Goal: Use online tool/utility: Utilize a website feature to perform a specific function

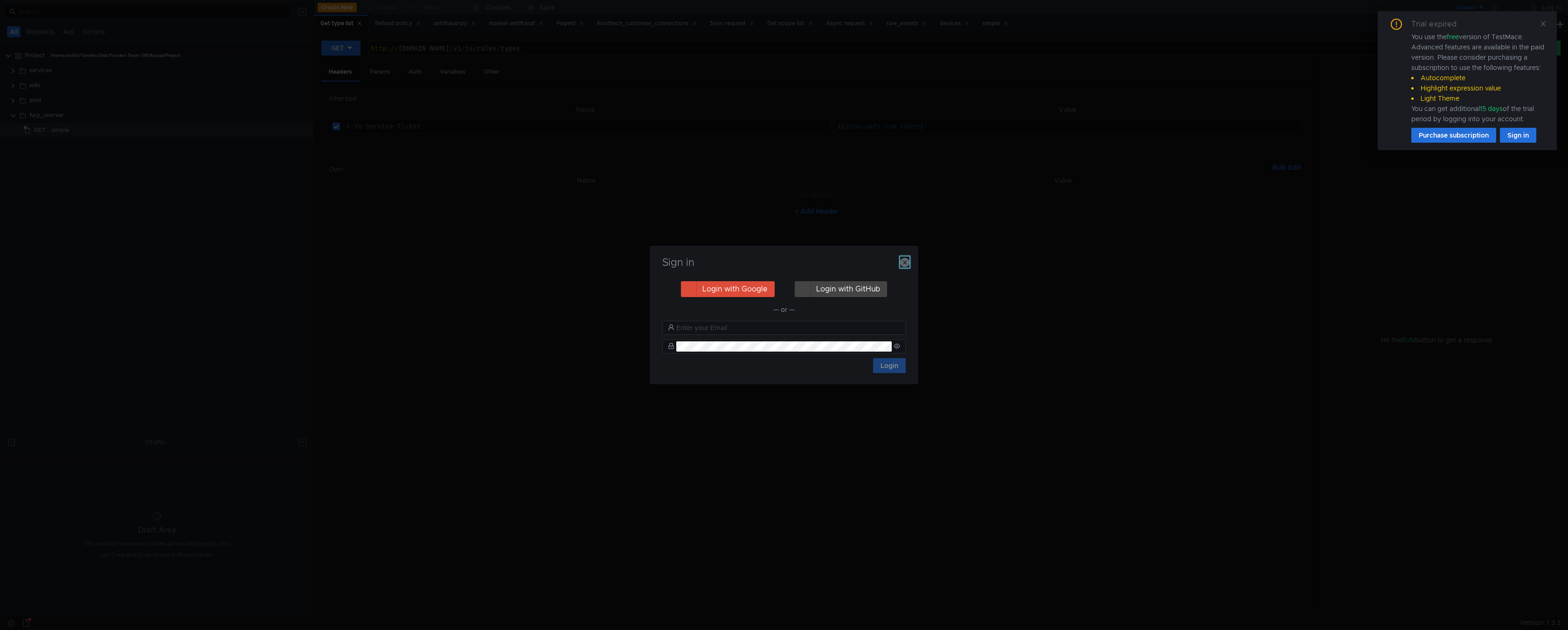
click at [905, 258] on icon "button" at bounding box center [905, 262] width 9 height 9
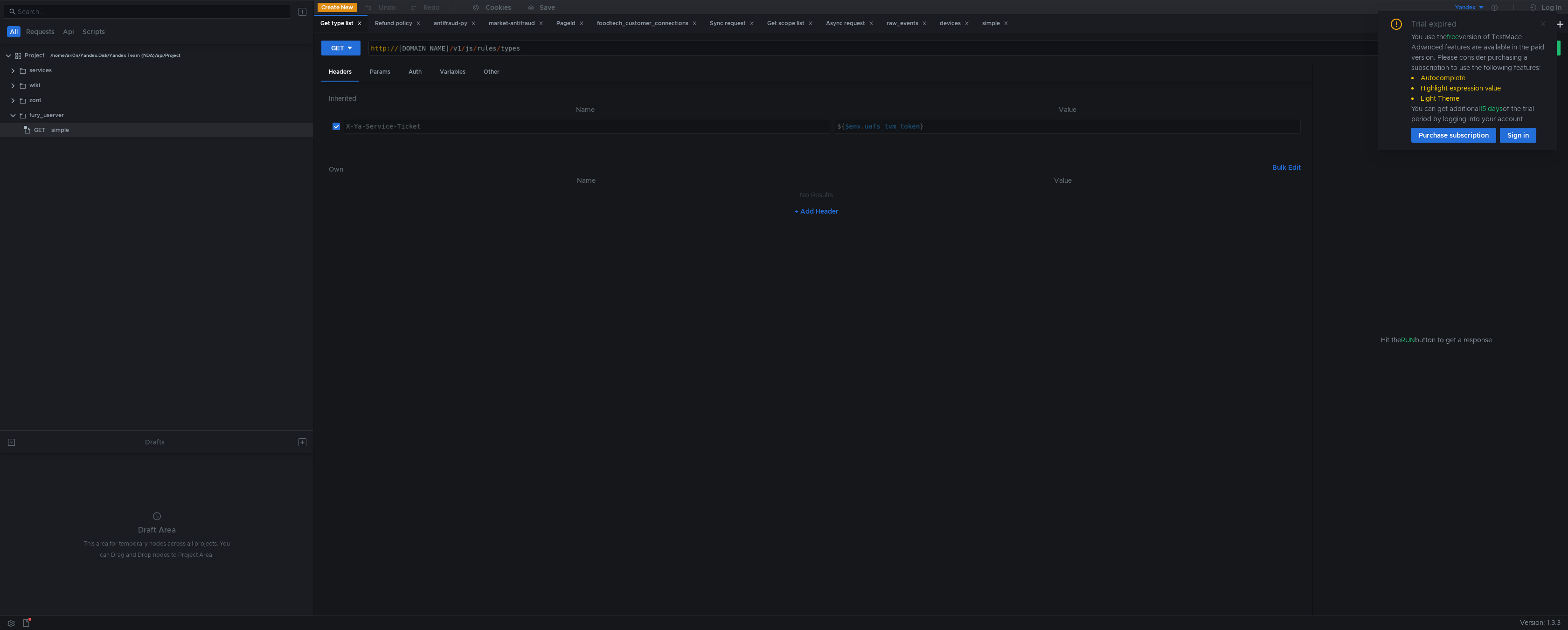
click at [1542, 23] on icon at bounding box center [1543, 24] width 7 height 7
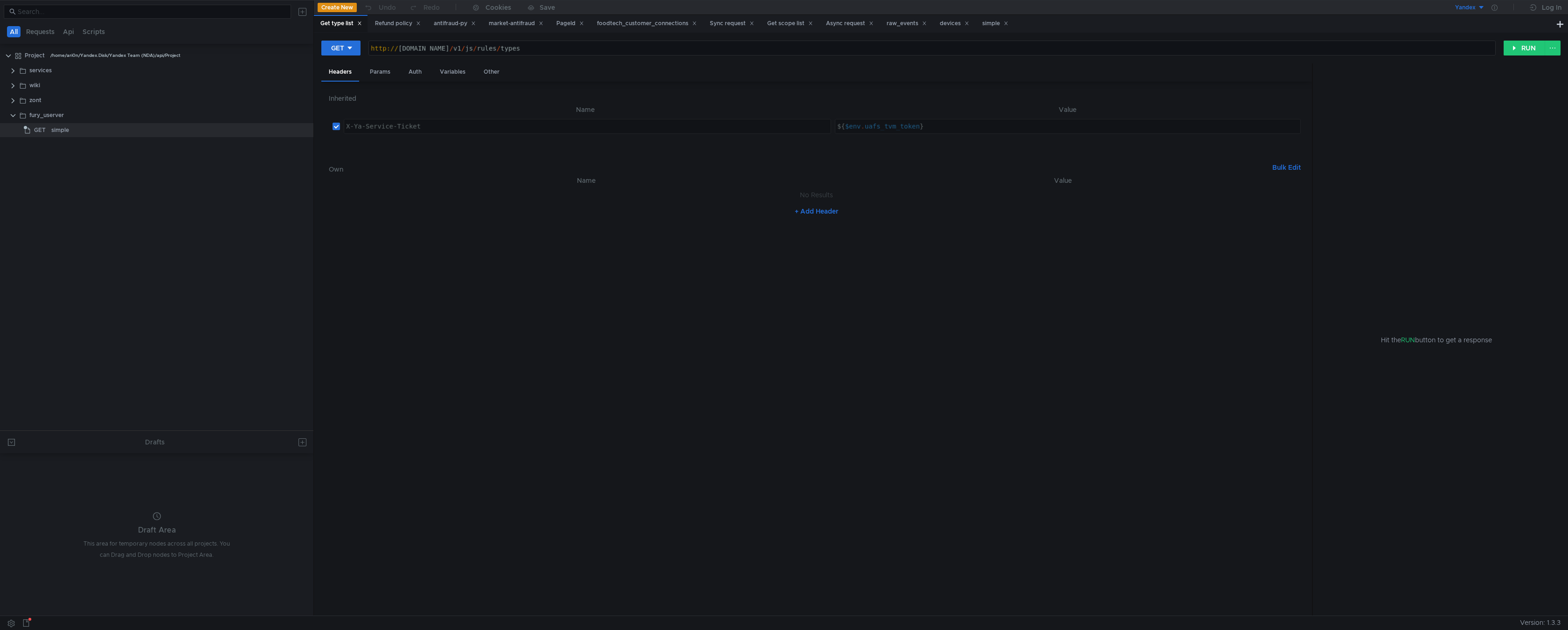
click at [360, 23] on icon at bounding box center [360, 23] width 5 height 5
click at [364, 22] on icon at bounding box center [363, 23] width 3 height 3
click at [362, 22] on icon at bounding box center [360, 23] width 5 height 5
click at [364, 22] on div "market-antifraud" at bounding box center [348, 24] width 55 height 10
click at [374, 23] on icon at bounding box center [373, 23] width 3 height 3
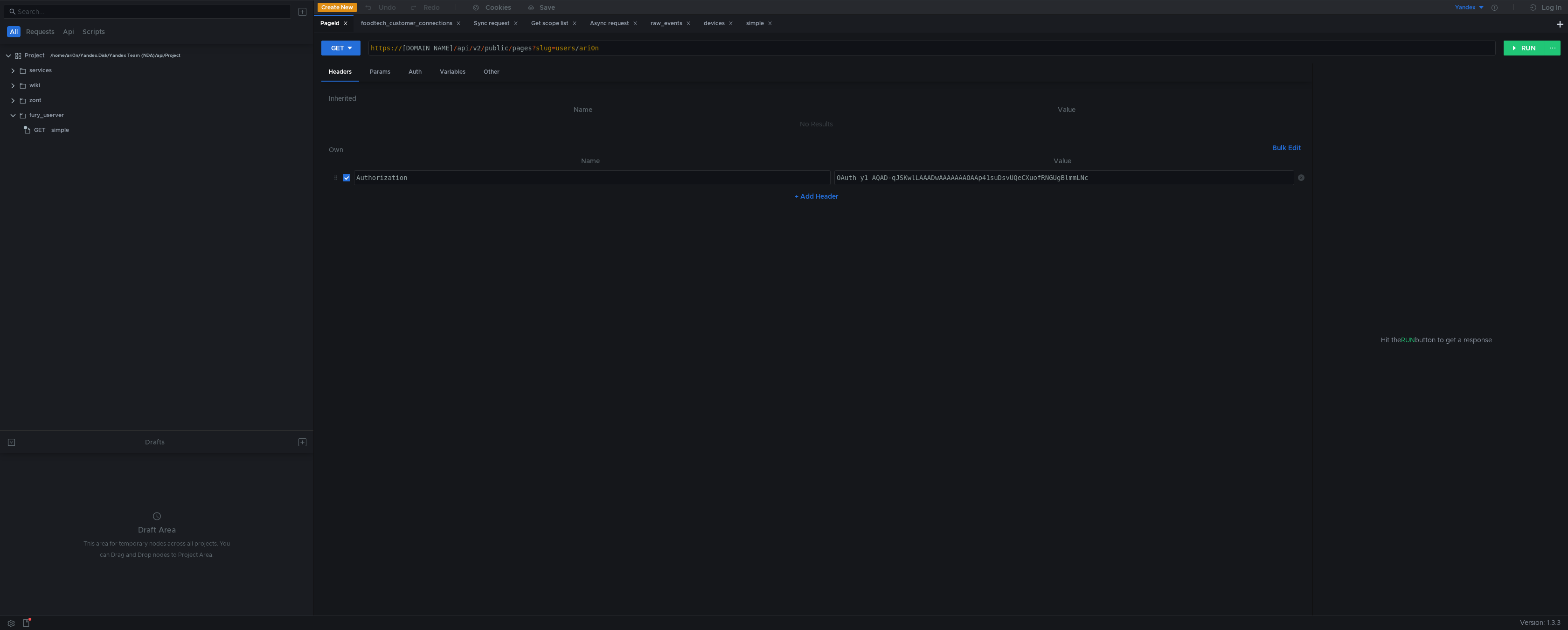
click at [338, 26] on div "PageId" at bounding box center [334, 24] width 27 height 10
click at [348, 25] on icon at bounding box center [346, 23] width 5 height 5
click at [418, 20] on div "foodtech_customer_connections" at bounding box center [370, 24] width 100 height 10
click at [419, 23] on icon at bounding box center [418, 23] width 5 height 5
click at [363, 25] on icon at bounding box center [363, 23] width 5 height 5
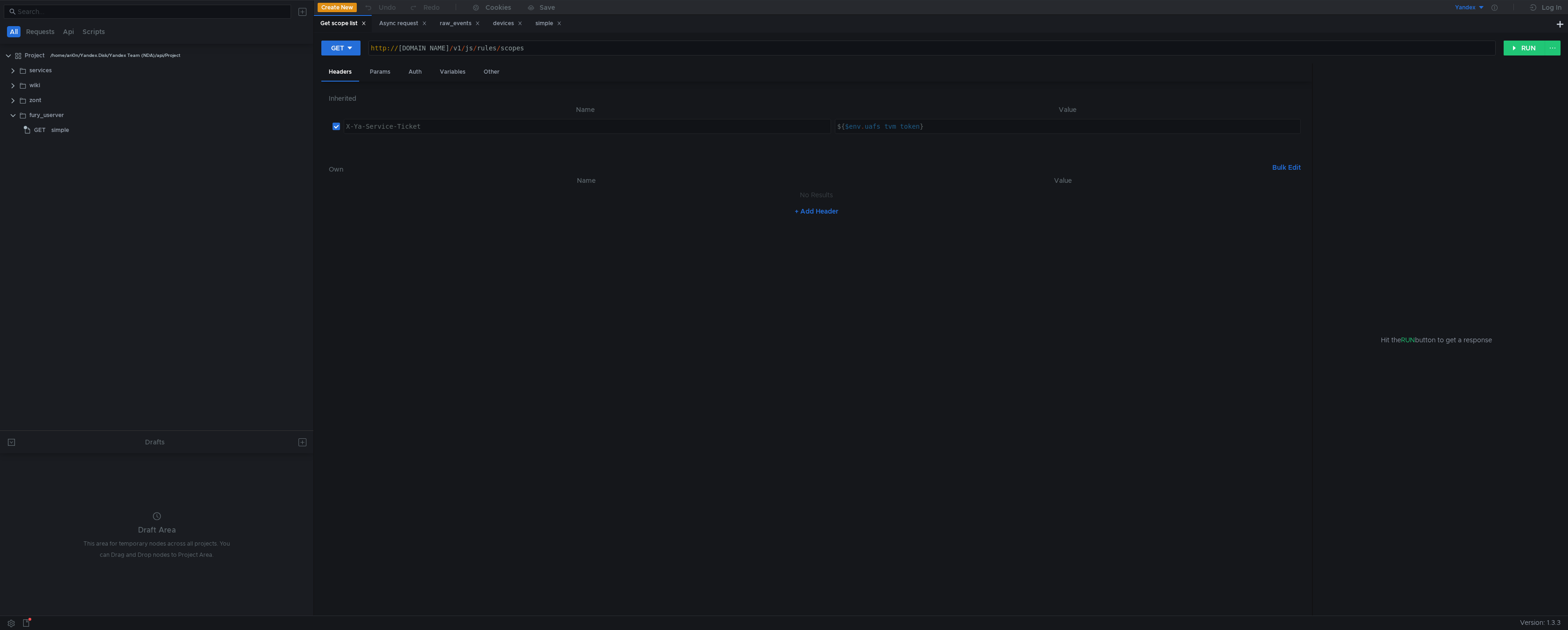
click at [363, 25] on icon at bounding box center [364, 23] width 5 height 5
click at [368, 21] on icon at bounding box center [366, 23] width 5 height 5
click at [360, 23] on icon at bounding box center [359, 23] width 5 height 5
click at [349, 25] on icon at bounding box center [348, 23] width 5 height 5
click at [502, 49] on div "ari0n.klg.yp-c.yandex.net:8080 / ping" at bounding box center [932, 55] width 1126 height 23
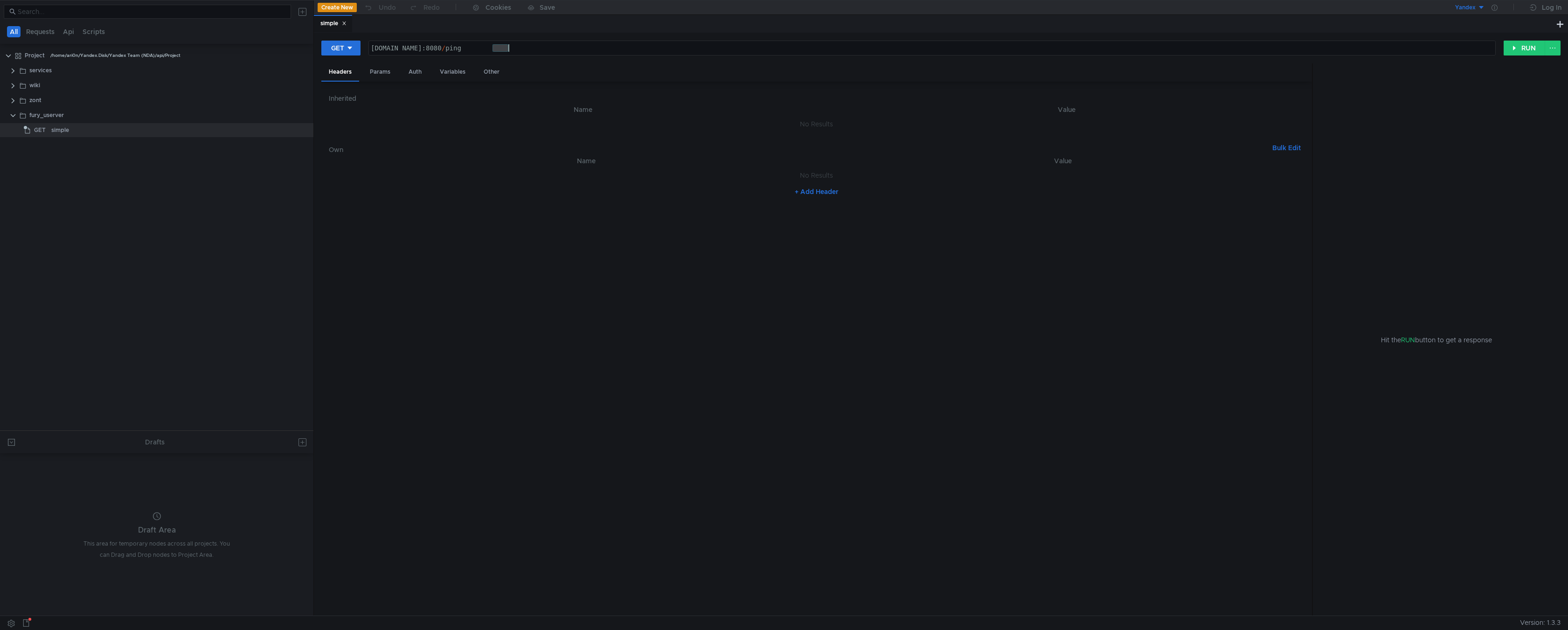
click at [502, 49] on div "ari0n.klg.yp-c.yandex.net:8080 / ping" at bounding box center [932, 55] width 1126 height 23
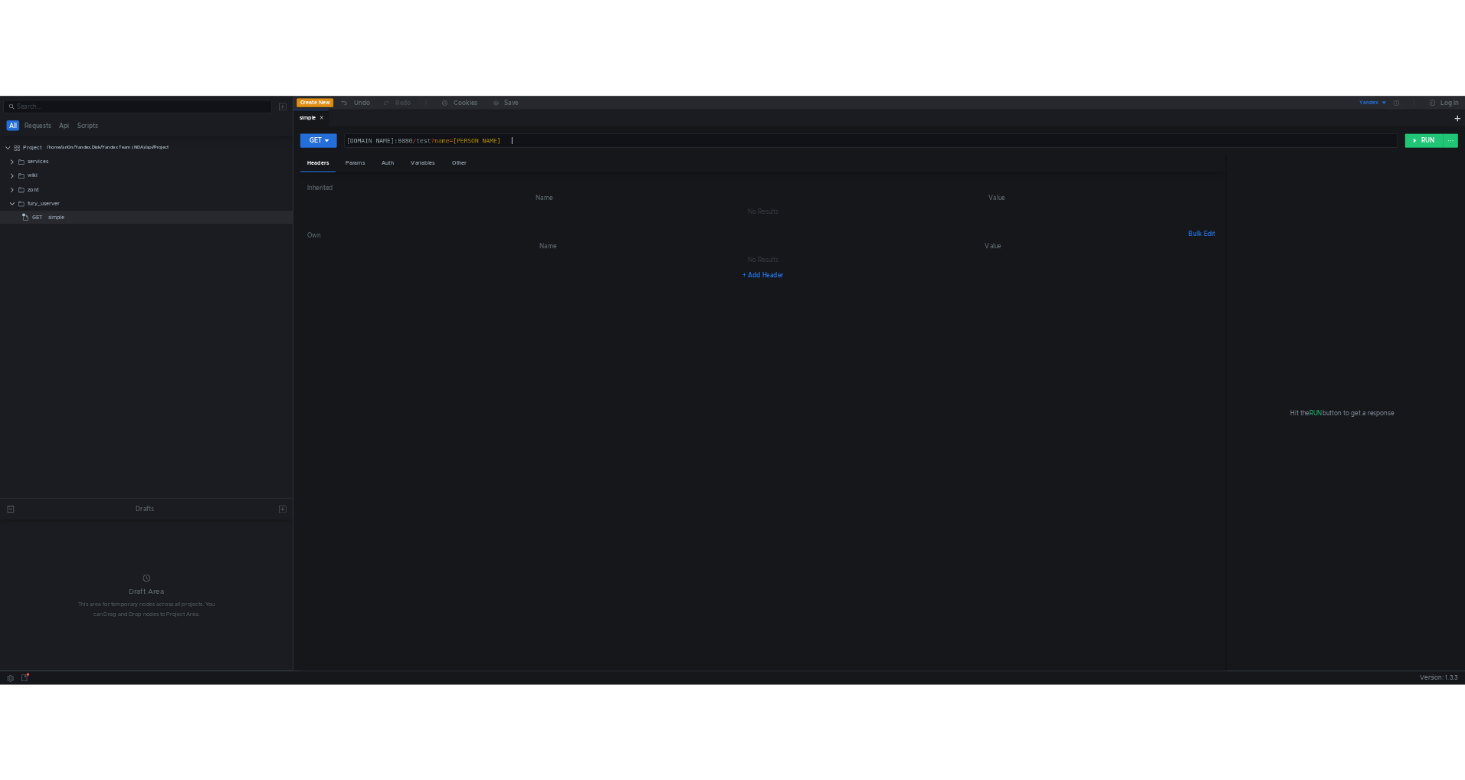
scroll to position [0, 21]
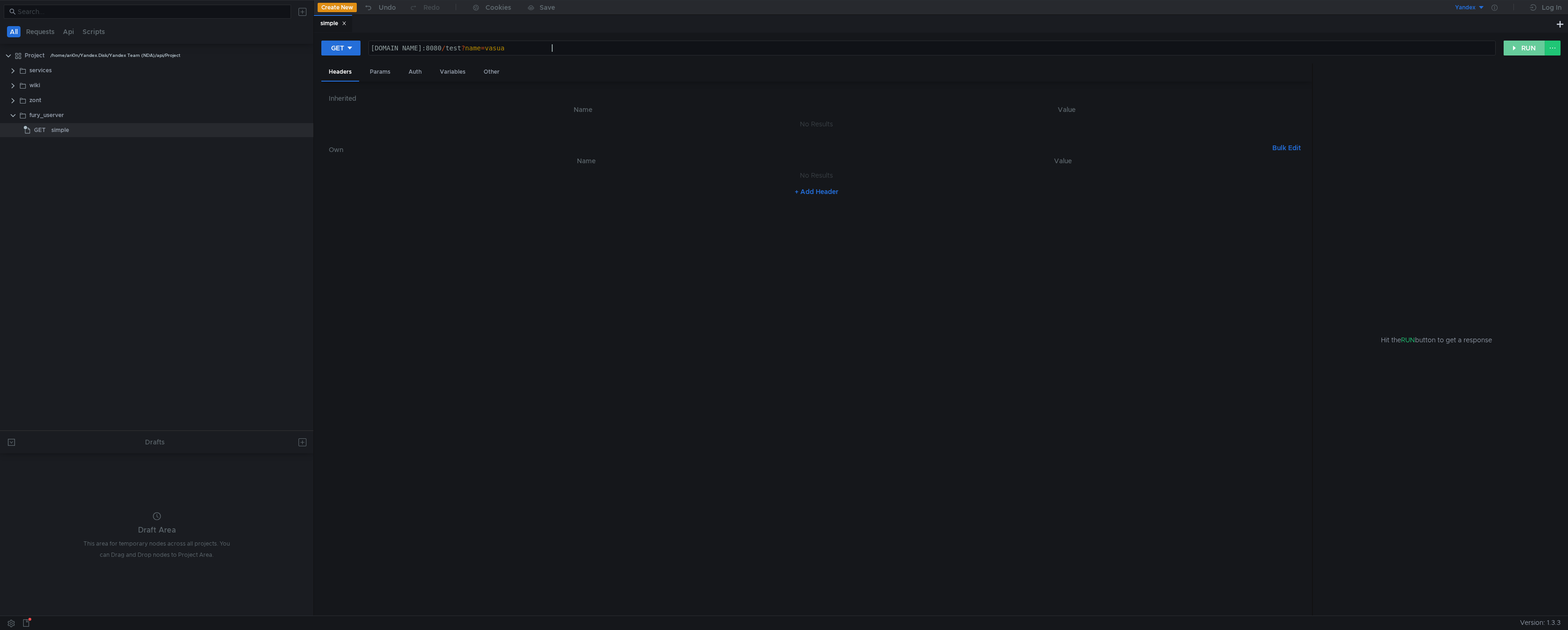
type textarea "[DOMAIN_NAME]:8080/test?name=vasua"
click at [1525, 49] on button "RUN" at bounding box center [1524, 48] width 41 height 15
click at [1522, 49] on button "RUN" at bounding box center [1524, 48] width 41 height 15
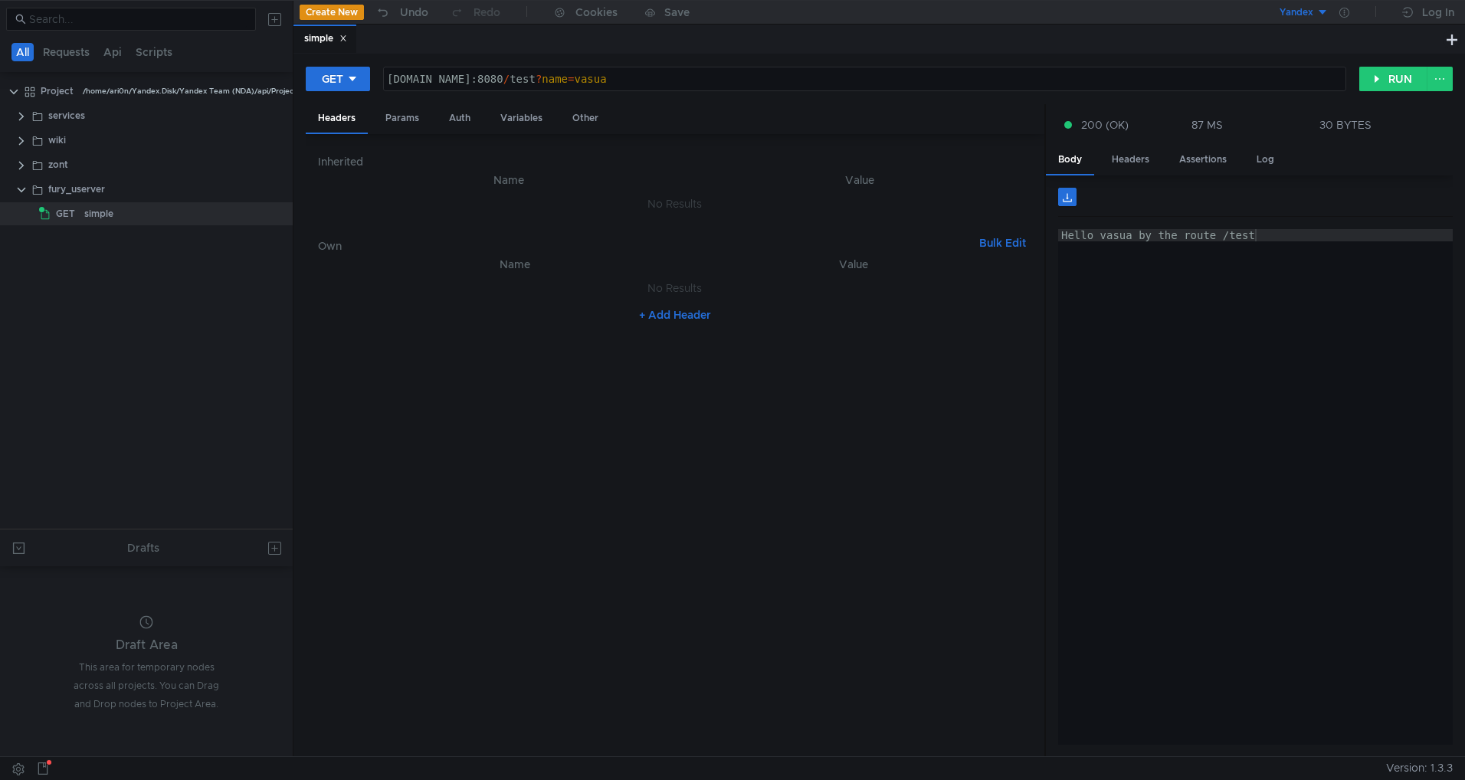
scroll to position [0, 21]
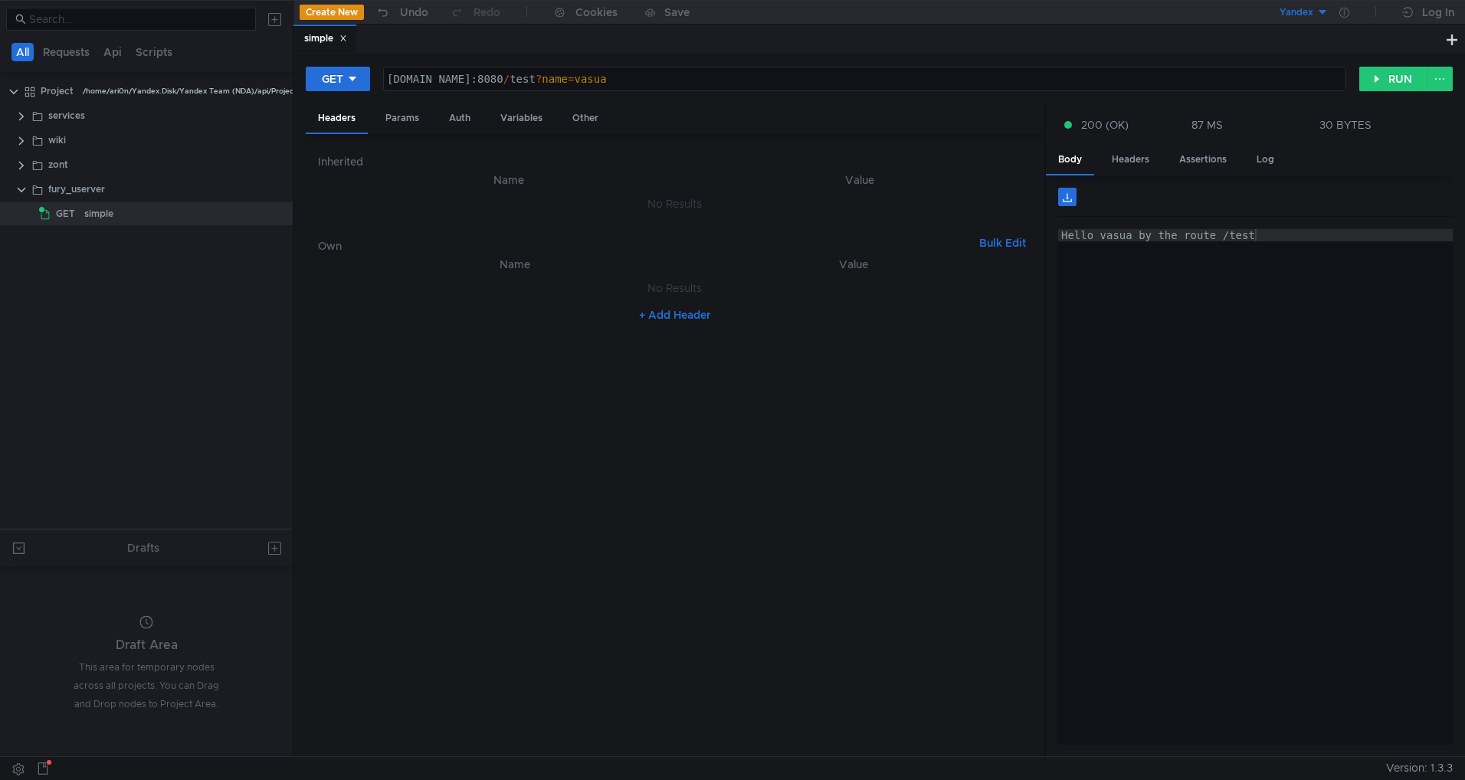
scroll to position [0, 21]
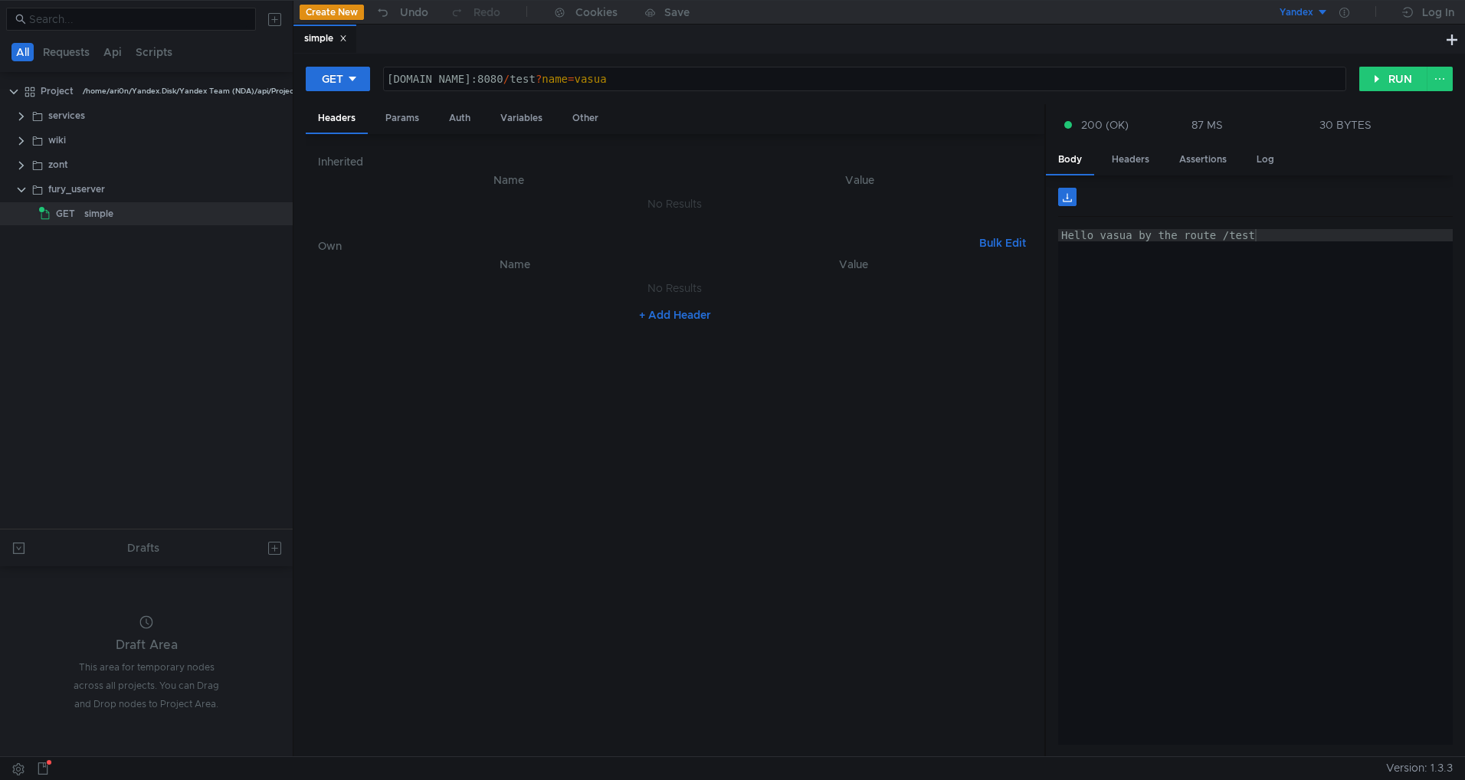
scroll to position [0, 21]
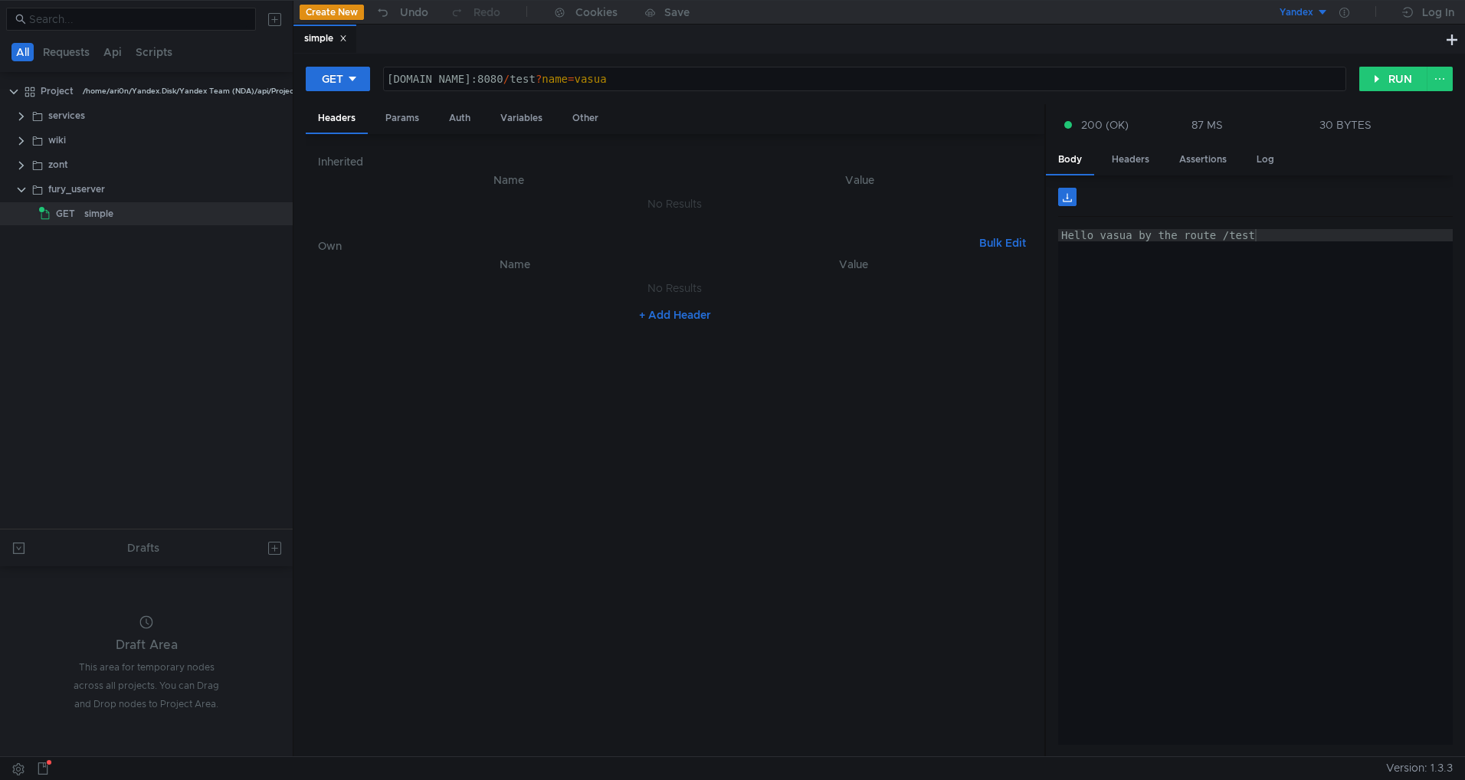
scroll to position [0, 21]
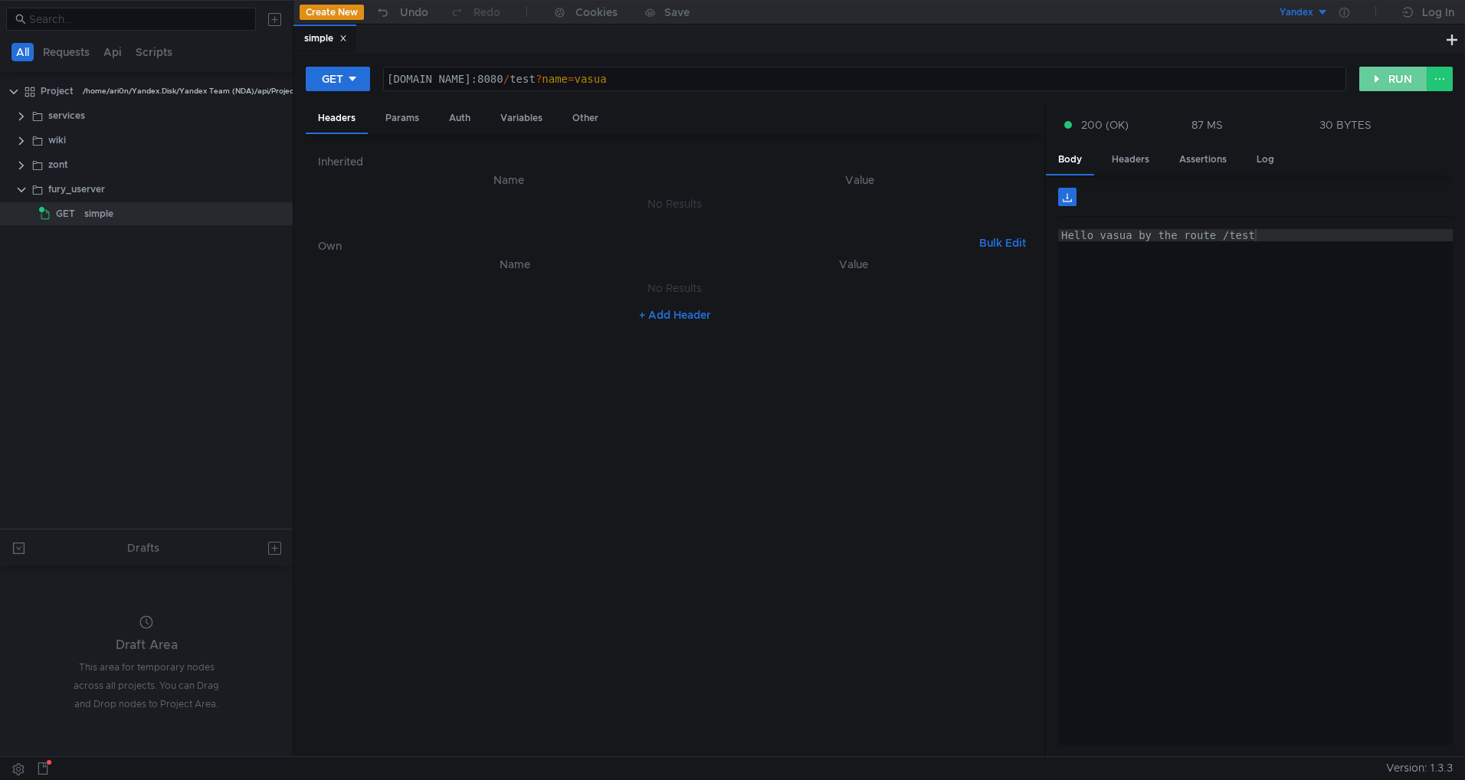
click at [1381, 82] on button "RUN" at bounding box center [1393, 79] width 68 height 25
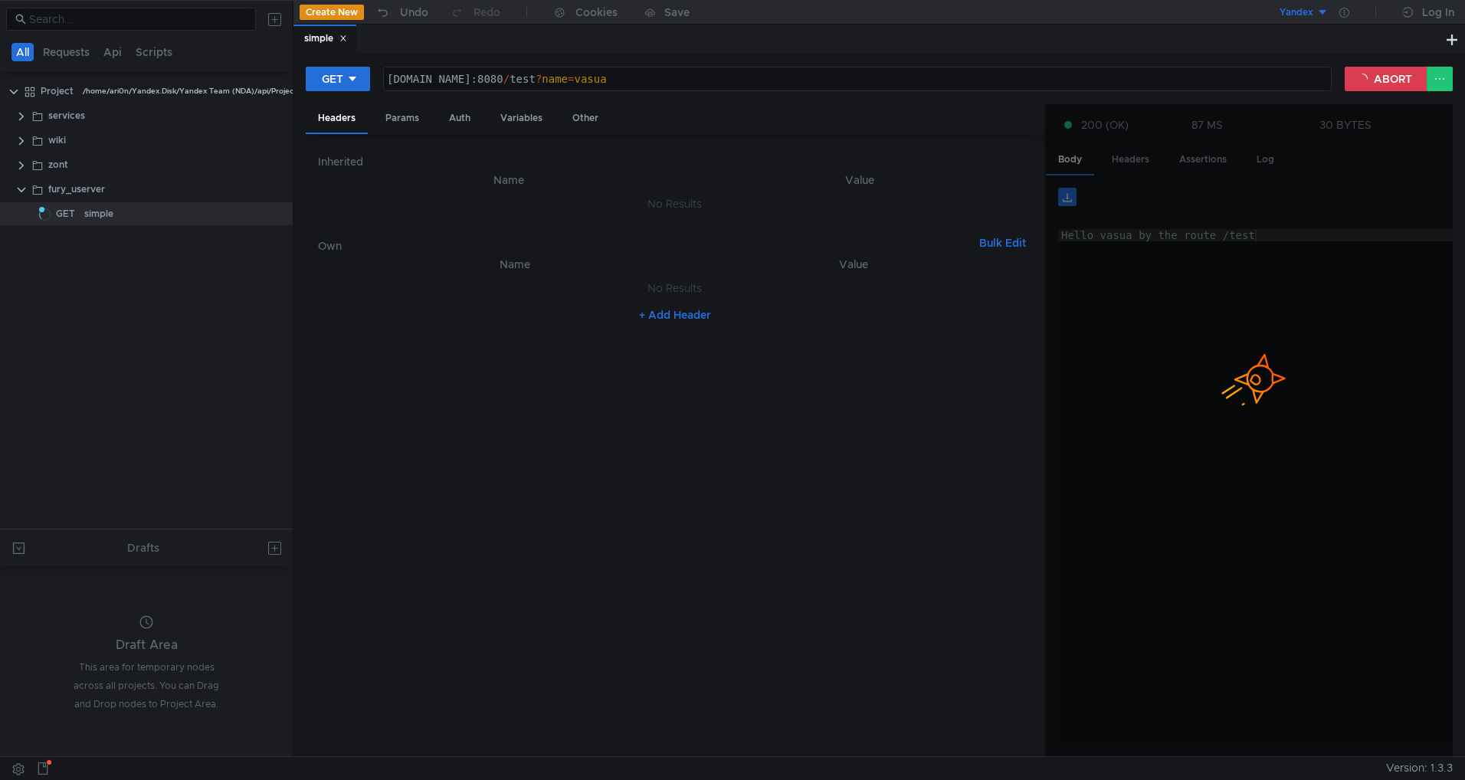
scroll to position [0, 21]
click at [1369, 77] on button "ABORT" at bounding box center [1386, 79] width 83 height 25
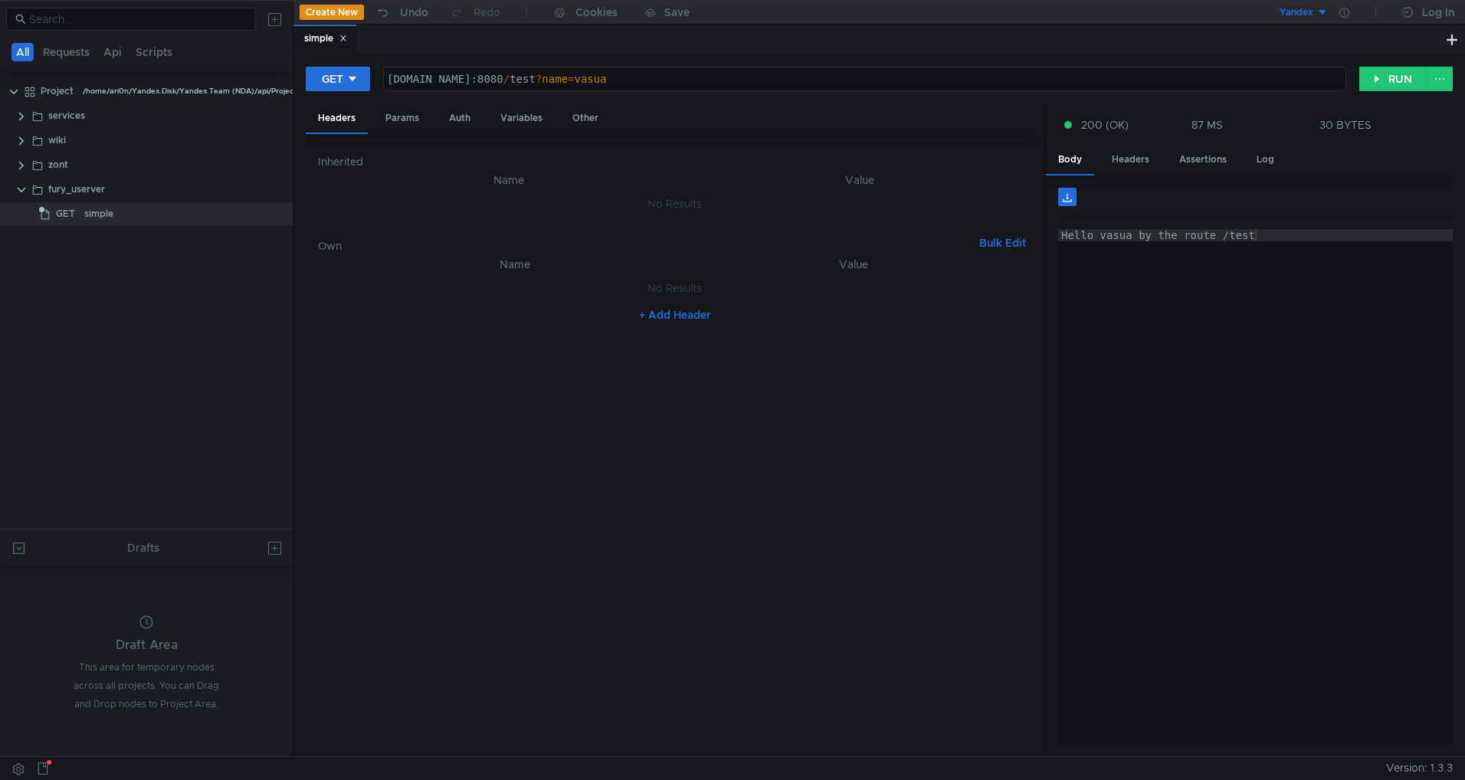
scroll to position [0, 21]
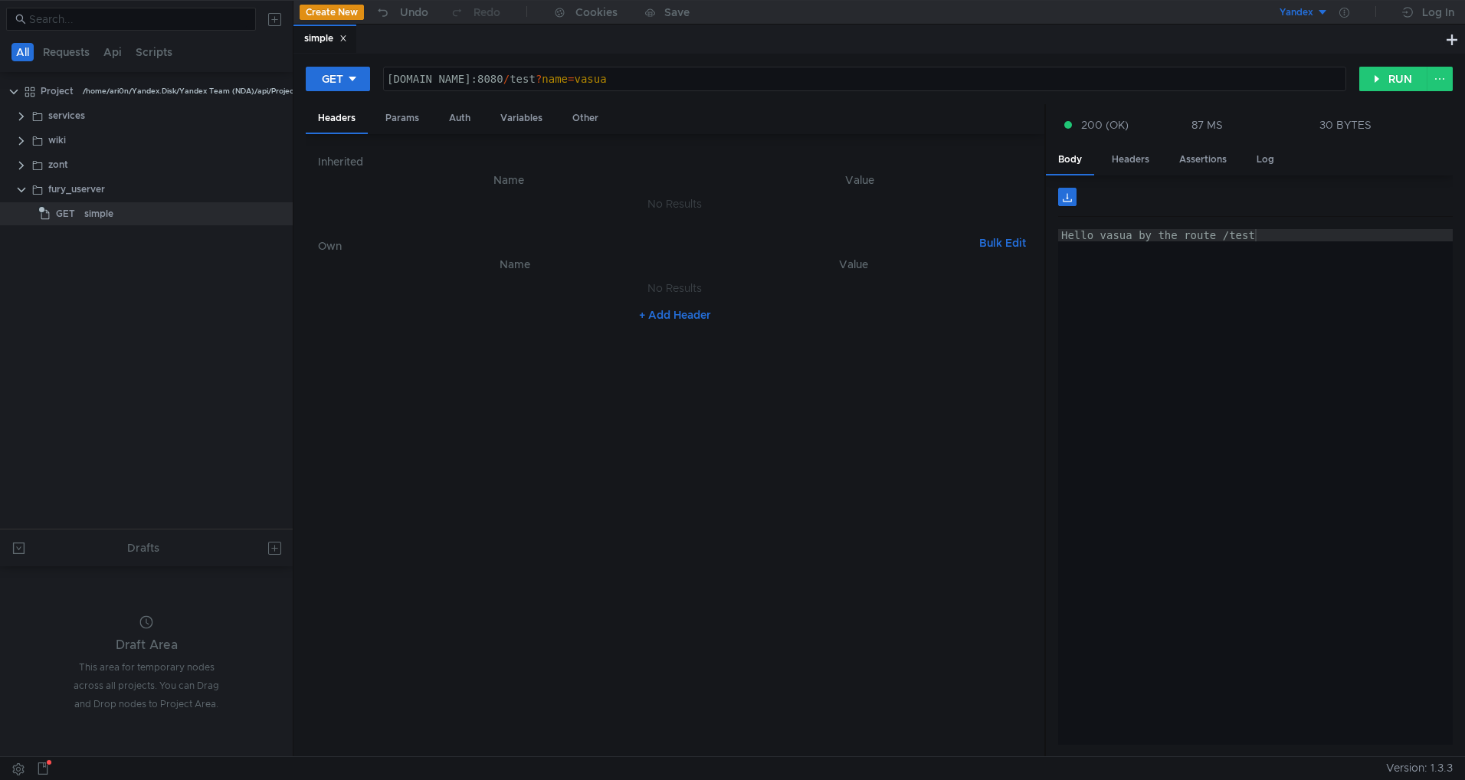
scroll to position [0, 21]
click at [1400, 75] on button "RUN" at bounding box center [1393, 79] width 68 height 25
click at [1447, 80] on button at bounding box center [1440, 79] width 26 height 25
click at [1447, 80] on div at bounding box center [732, 390] width 1465 height 780
click at [1441, 82] on button at bounding box center [1440, 79] width 26 height 25
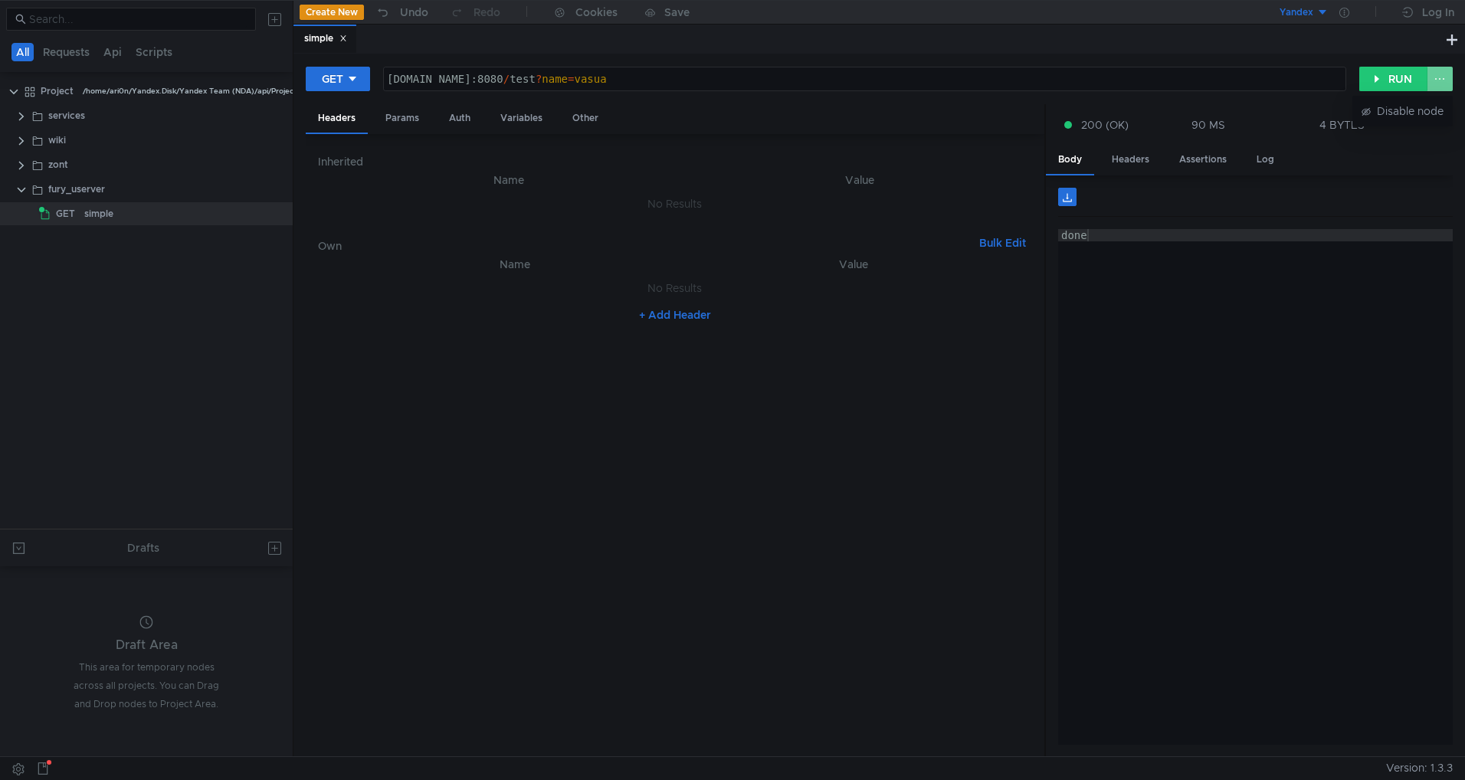
click at [1441, 82] on div at bounding box center [732, 390] width 1465 height 780
drag, startPoint x: 70, startPoint y: 217, endPoint x: 21, endPoint y: 298, distance: 95.3
click at [21, 298] on tree-viewport "Project /home/ari0n/Yandex.Disk/Yandex Team (NDA)/api/Project services wiki zon…" at bounding box center [146, 303] width 293 height 451
click at [162, 57] on button "Scripts" at bounding box center [154, 52] width 46 height 18
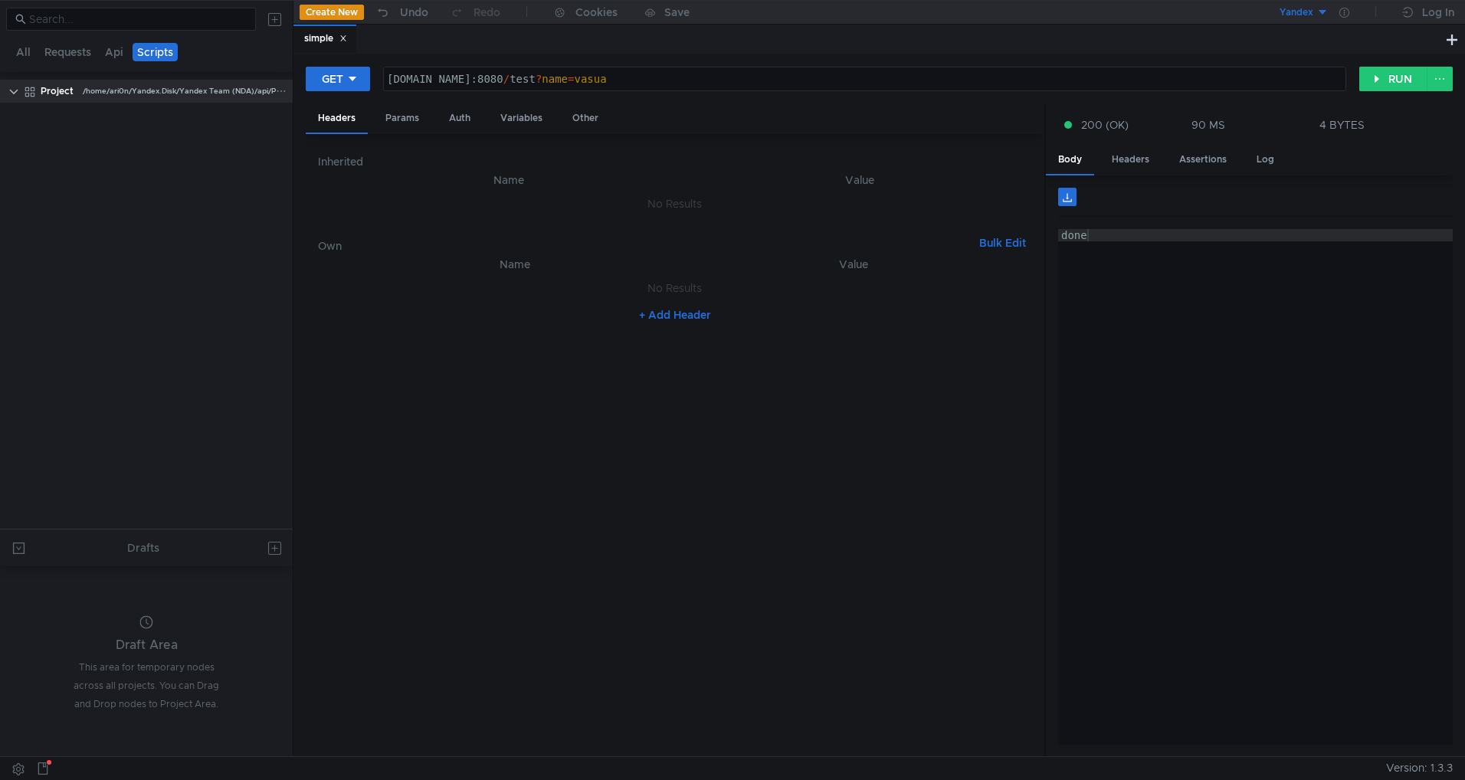
click at [15, 98] on app-app-tree-node-expander at bounding box center [14, 91] width 12 height 23
click at [17, 97] on clr-icon at bounding box center [14, 92] width 12 height 12
click at [18, 64] on nz-tabs-nav "All Requests Api Scripts" at bounding box center [146, 52] width 274 height 28
click at [25, 50] on button "All" at bounding box center [23, 52] width 24 height 18
click at [24, 54] on button "All" at bounding box center [22, 52] width 22 height 18
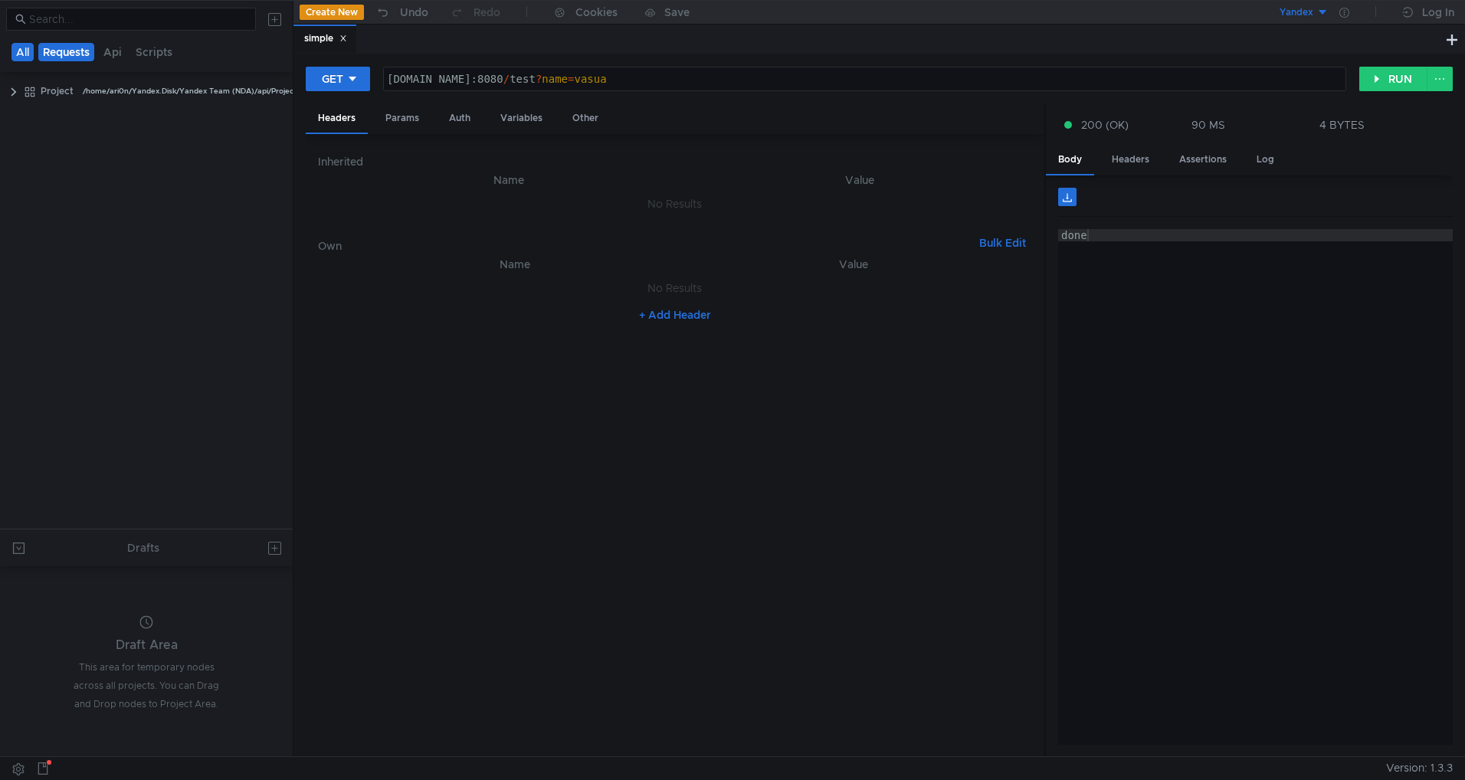
click at [64, 60] on button "Requests" at bounding box center [66, 52] width 56 height 18
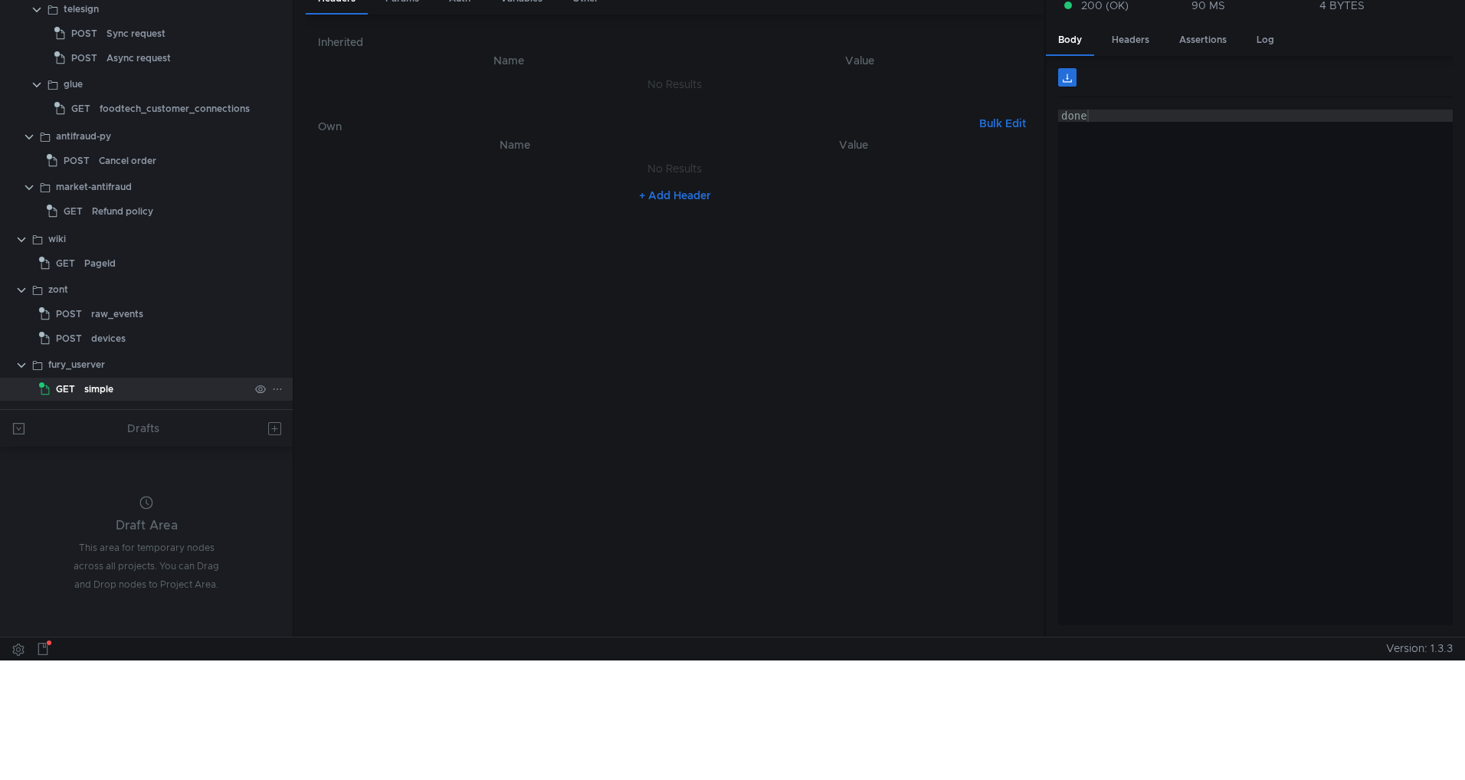
scroll to position [120, 0]
click at [272, 388] on icon at bounding box center [277, 388] width 11 height 11
click at [691, 493] on div at bounding box center [732, 390] width 1465 height 780
click at [45, 651] on icon at bounding box center [43, 648] width 12 height 12
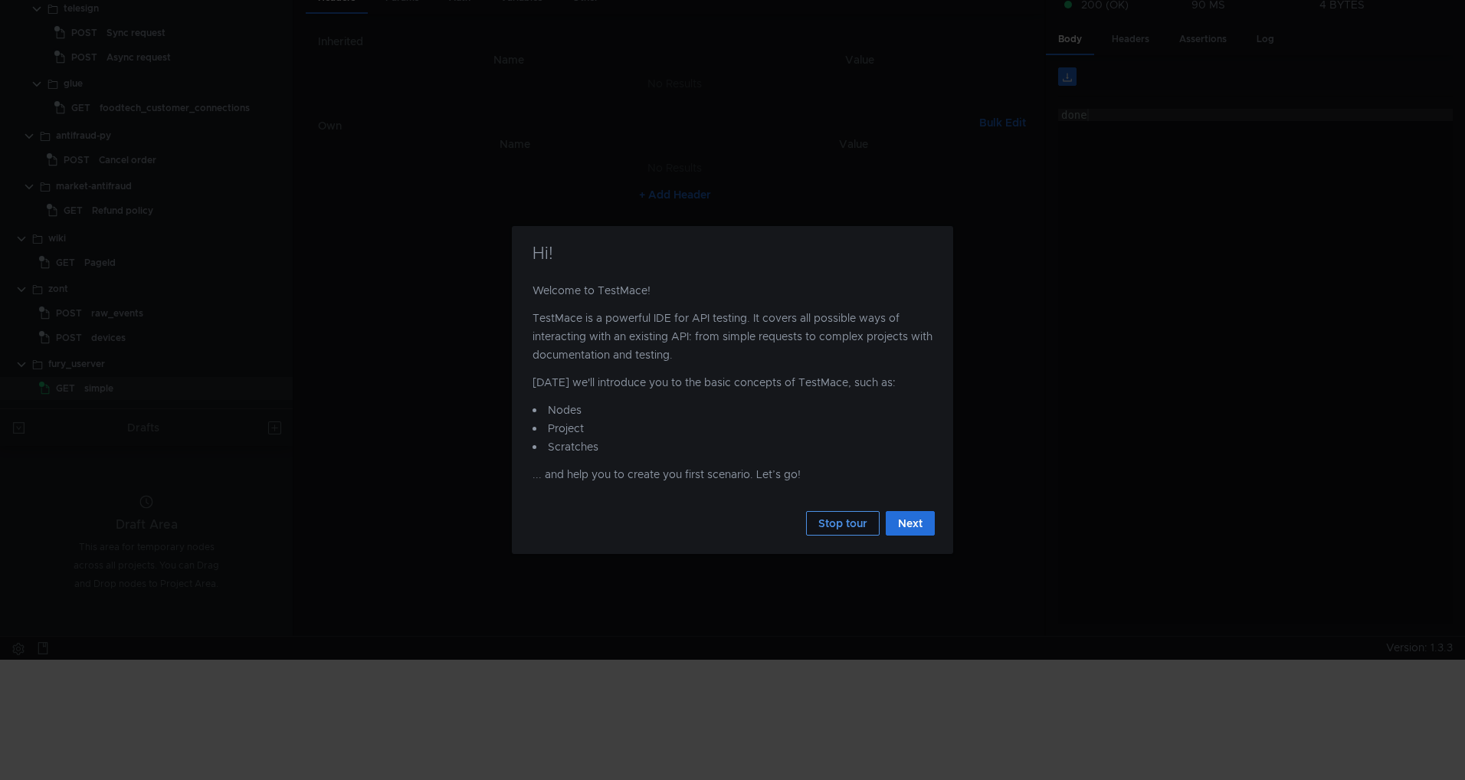
click at [840, 528] on button "Stop tour" at bounding box center [843, 523] width 74 height 25
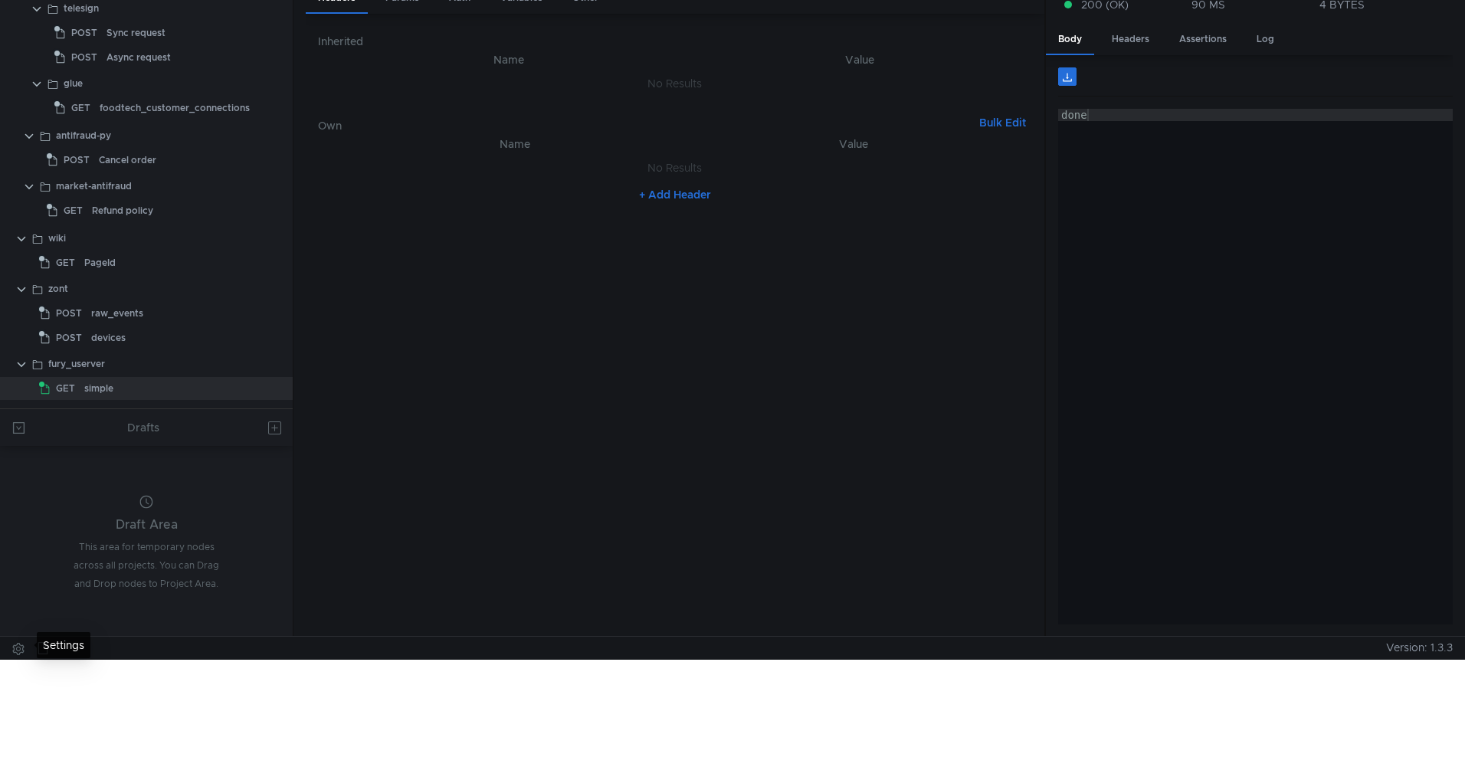
click at [15, 654] on button at bounding box center [18, 648] width 25 height 23
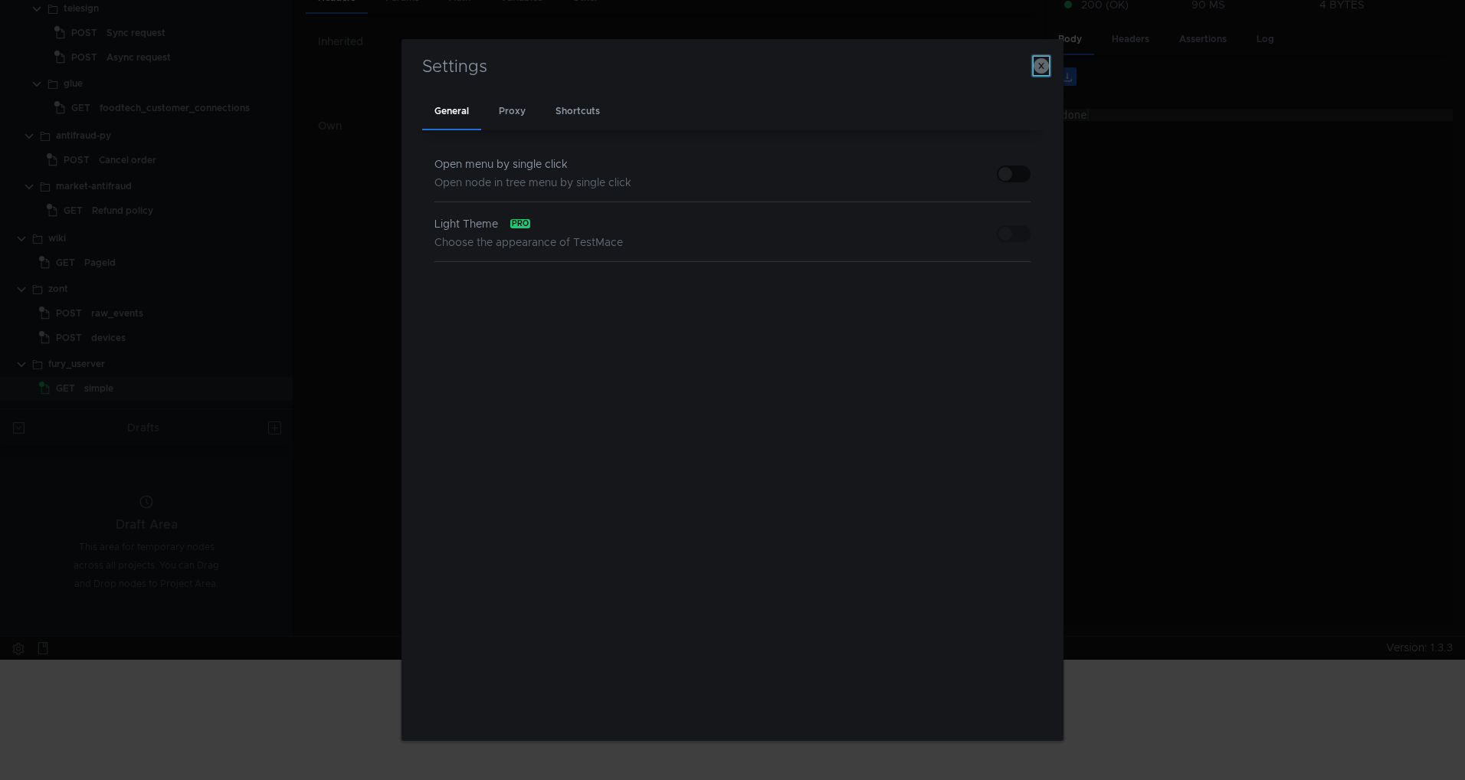
click at [1040, 64] on icon "button" at bounding box center [1041, 65] width 15 height 15
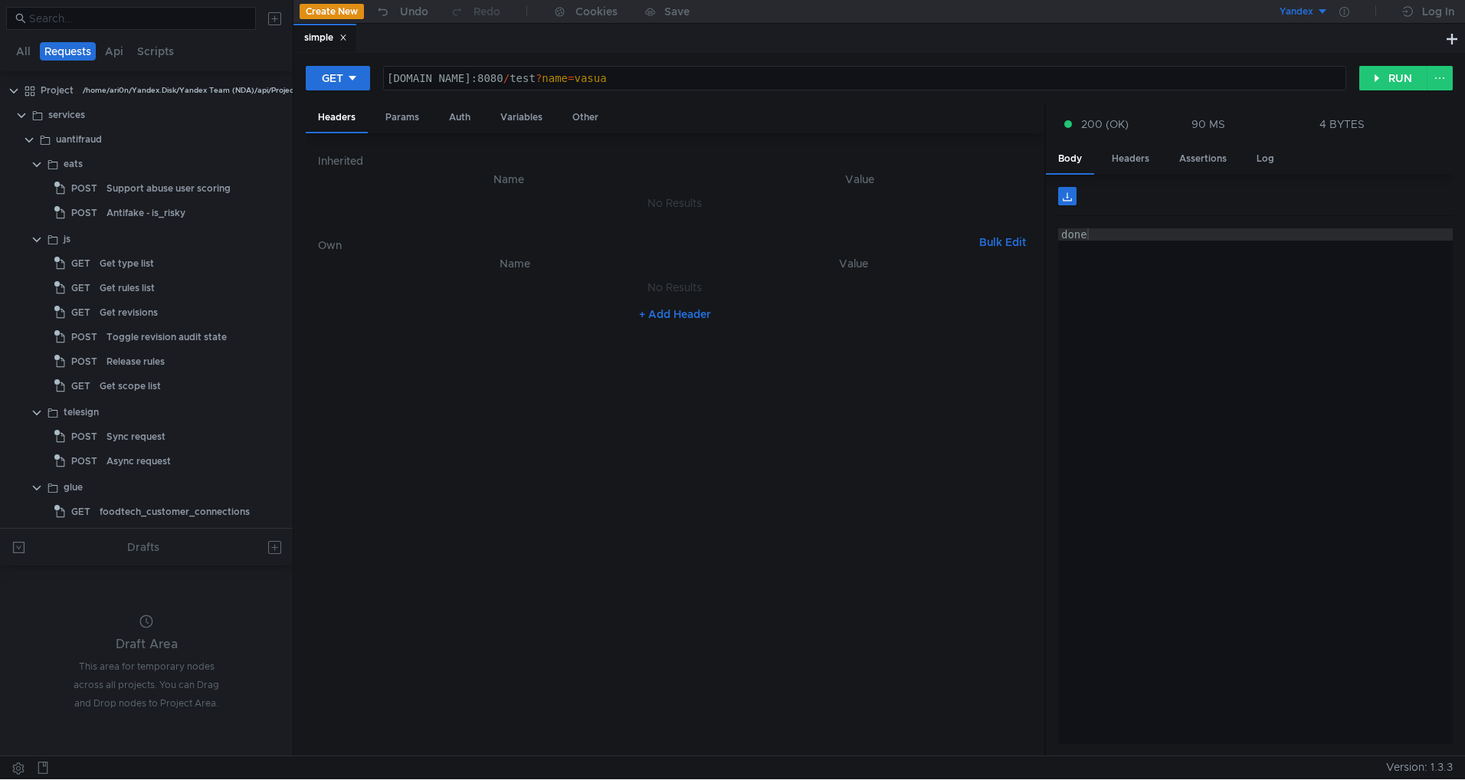
scroll to position [0, 21]
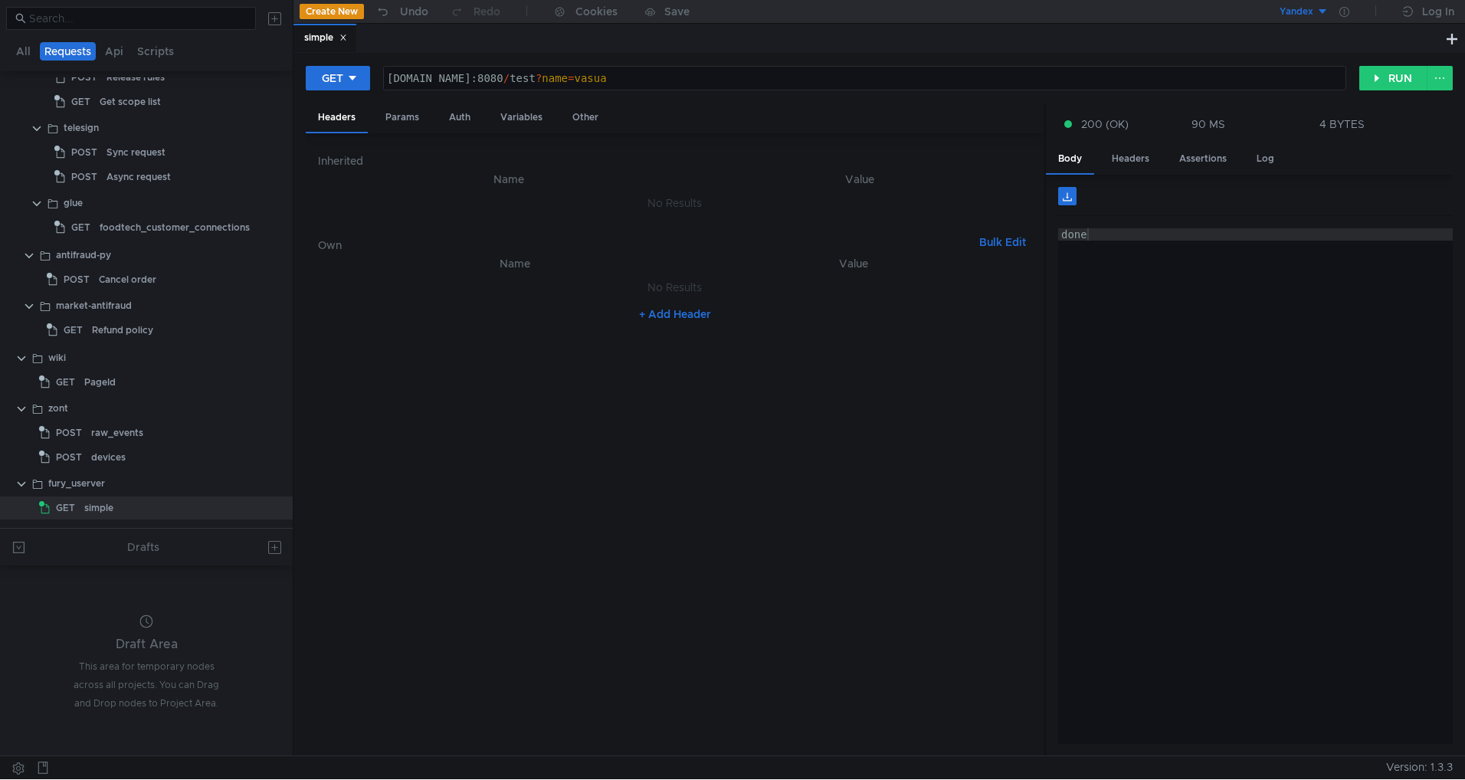
scroll to position [0, 21]
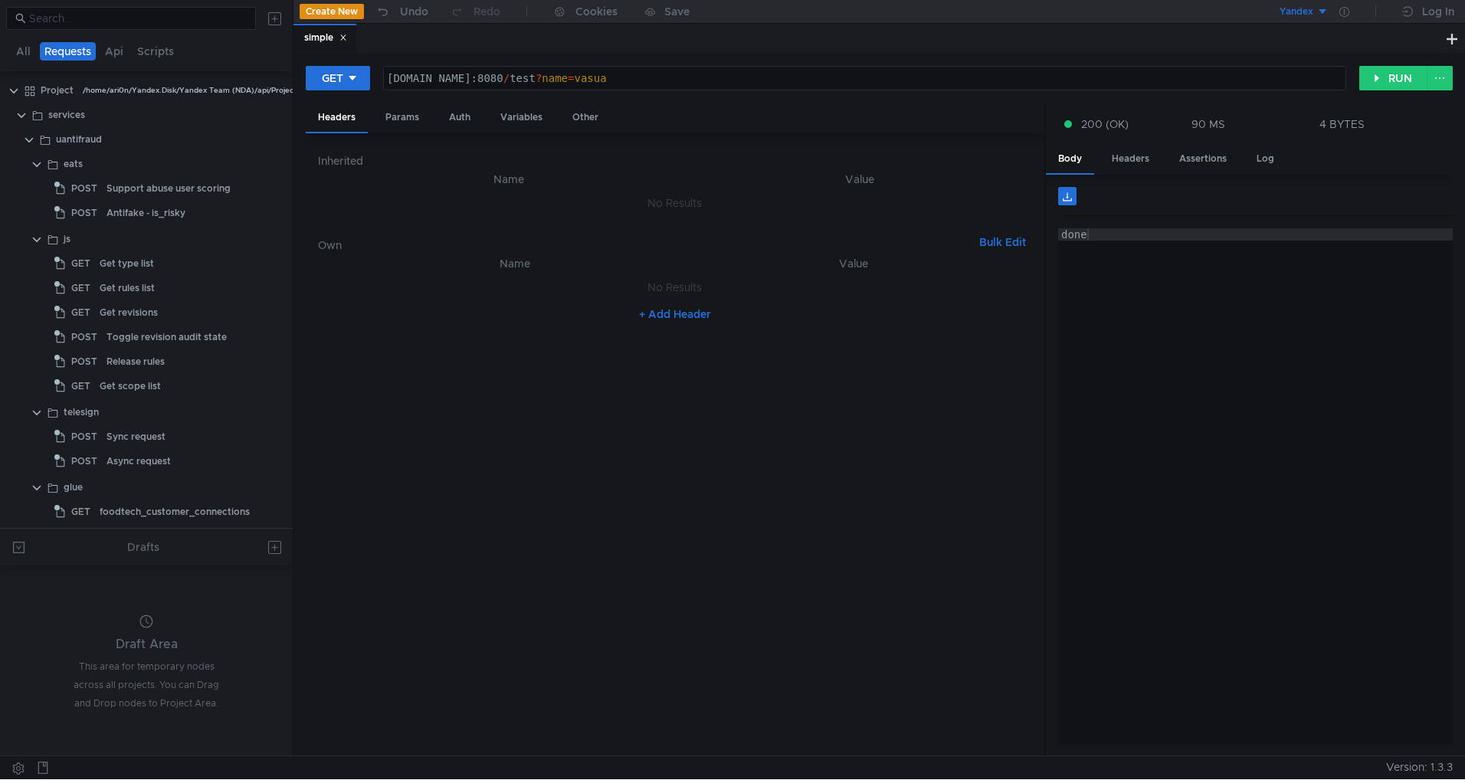
scroll to position [0, 21]
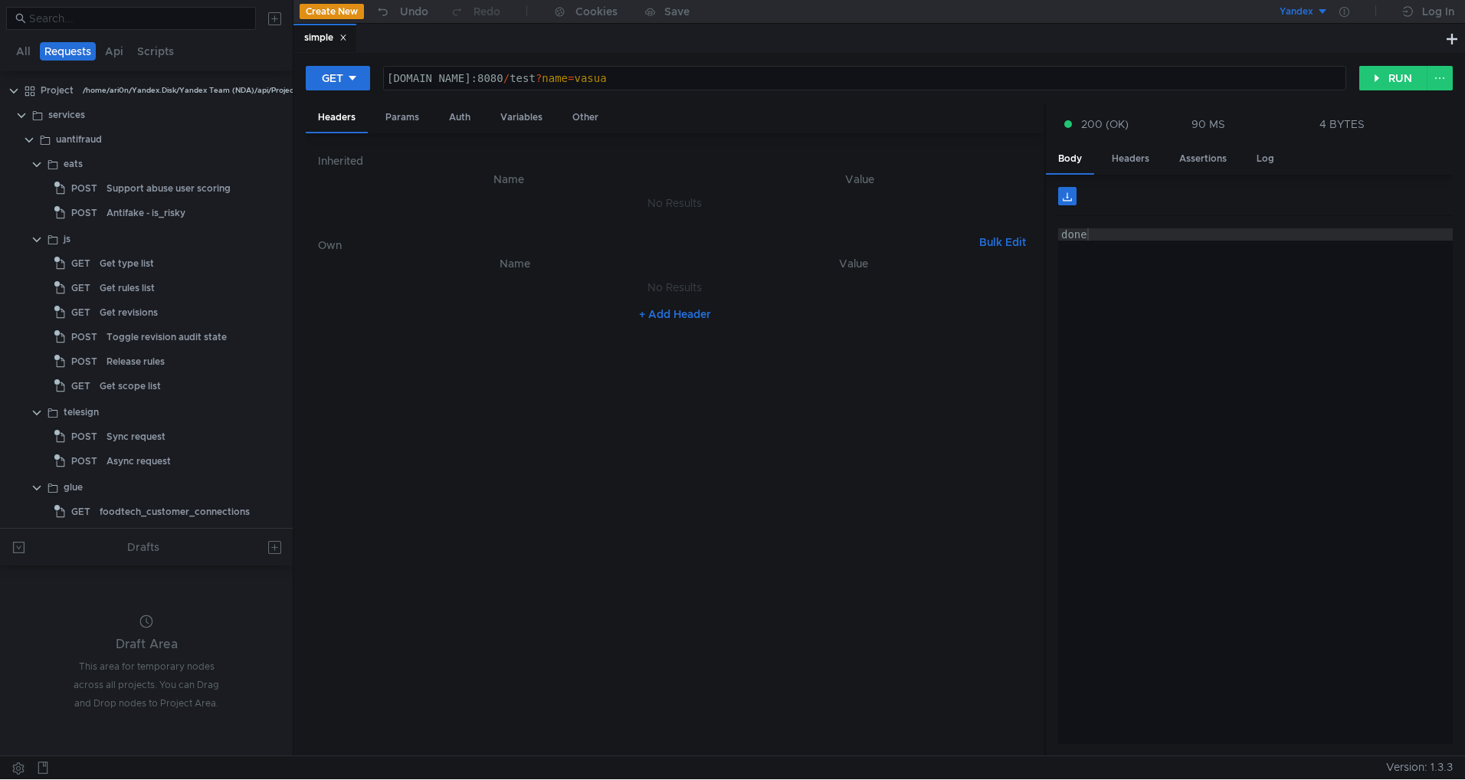
scroll to position [0, 21]
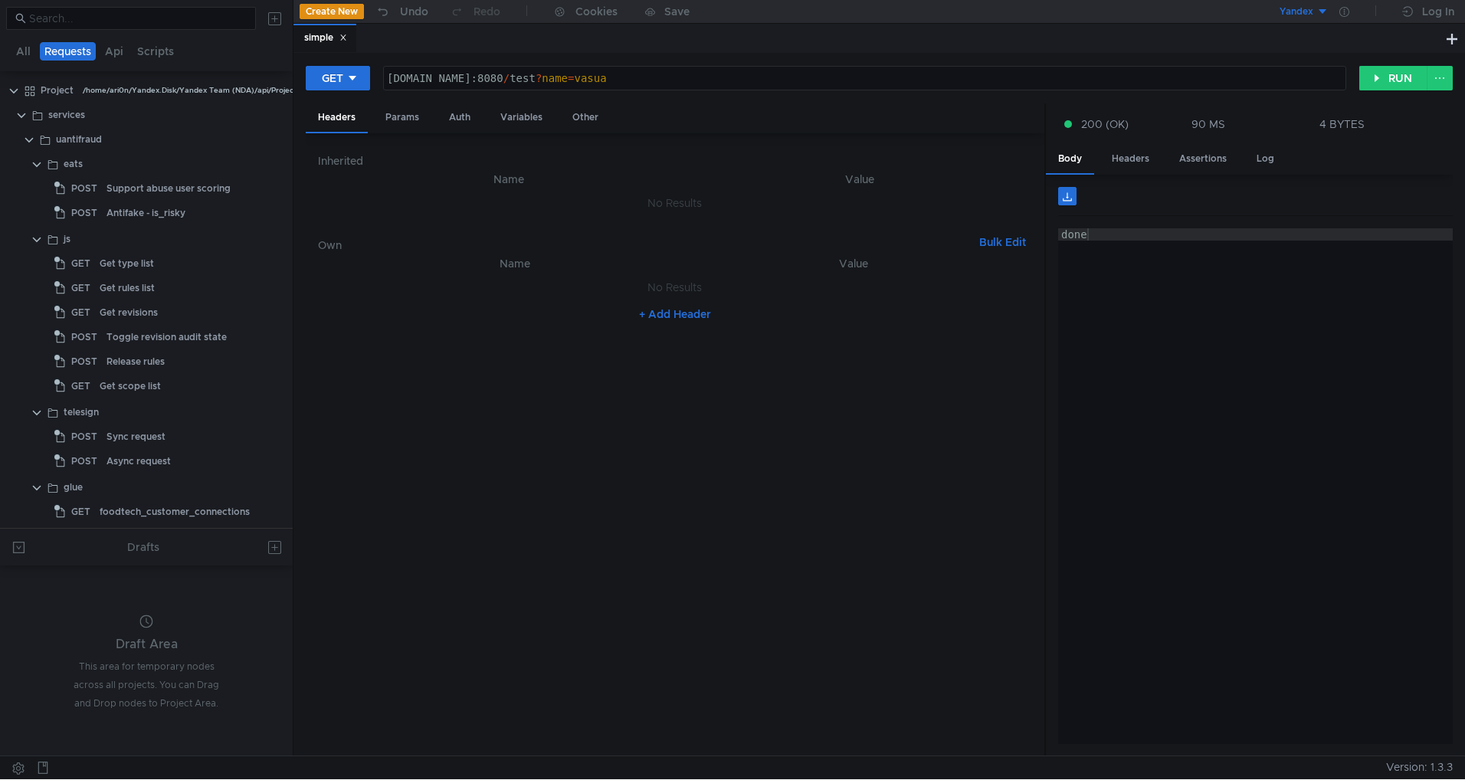
scroll to position [0, 21]
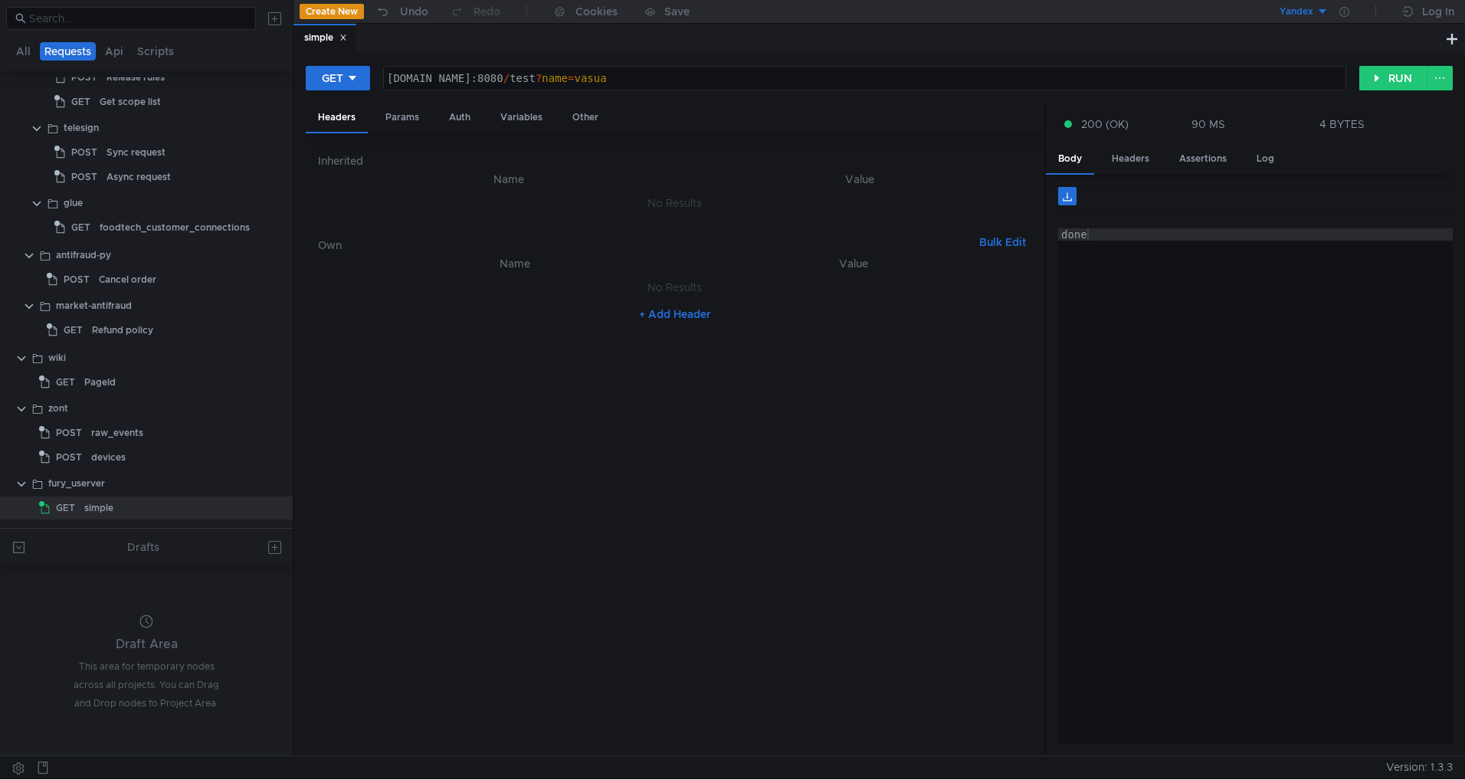
scroll to position [0, 21]
click at [1391, 77] on button "RUN" at bounding box center [1393, 78] width 68 height 25
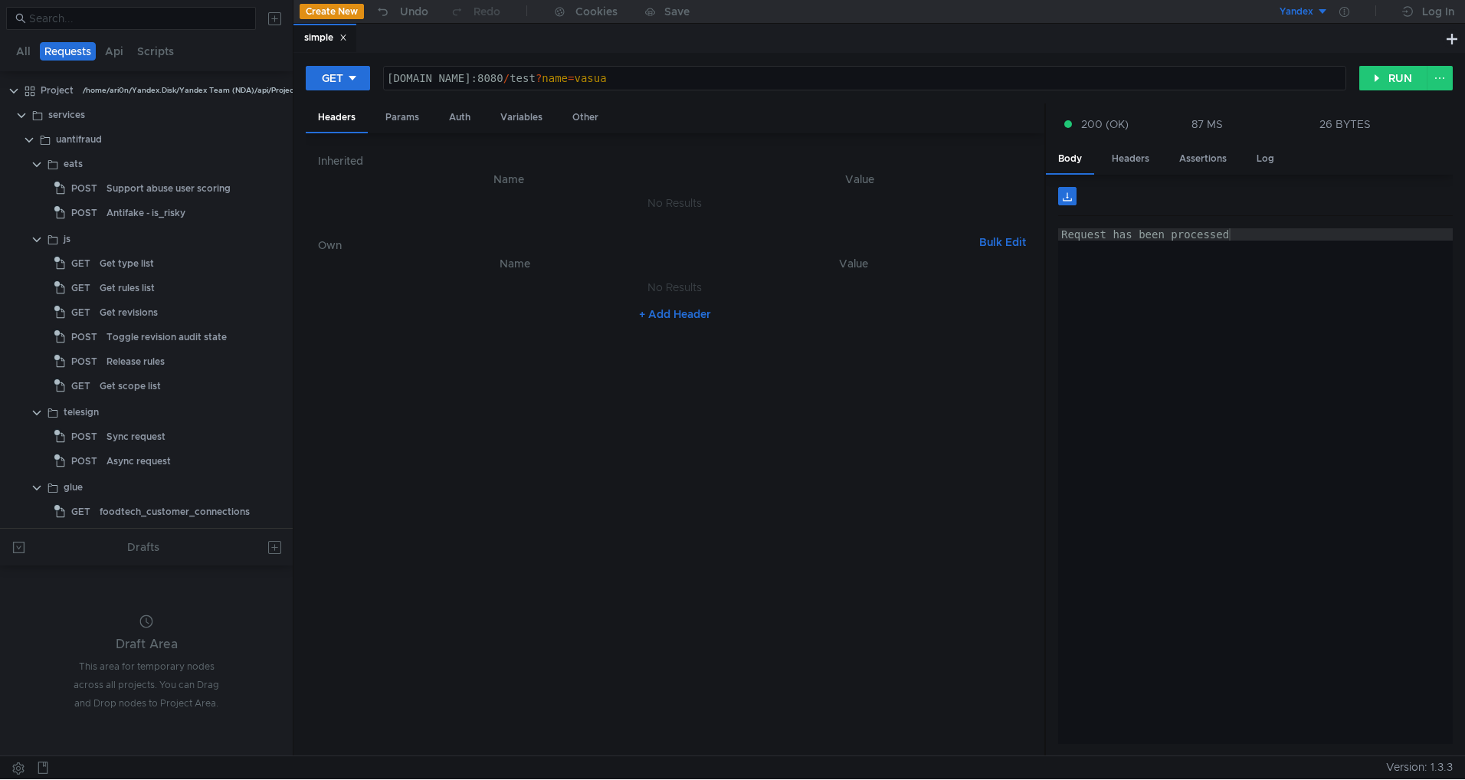
scroll to position [0, 21]
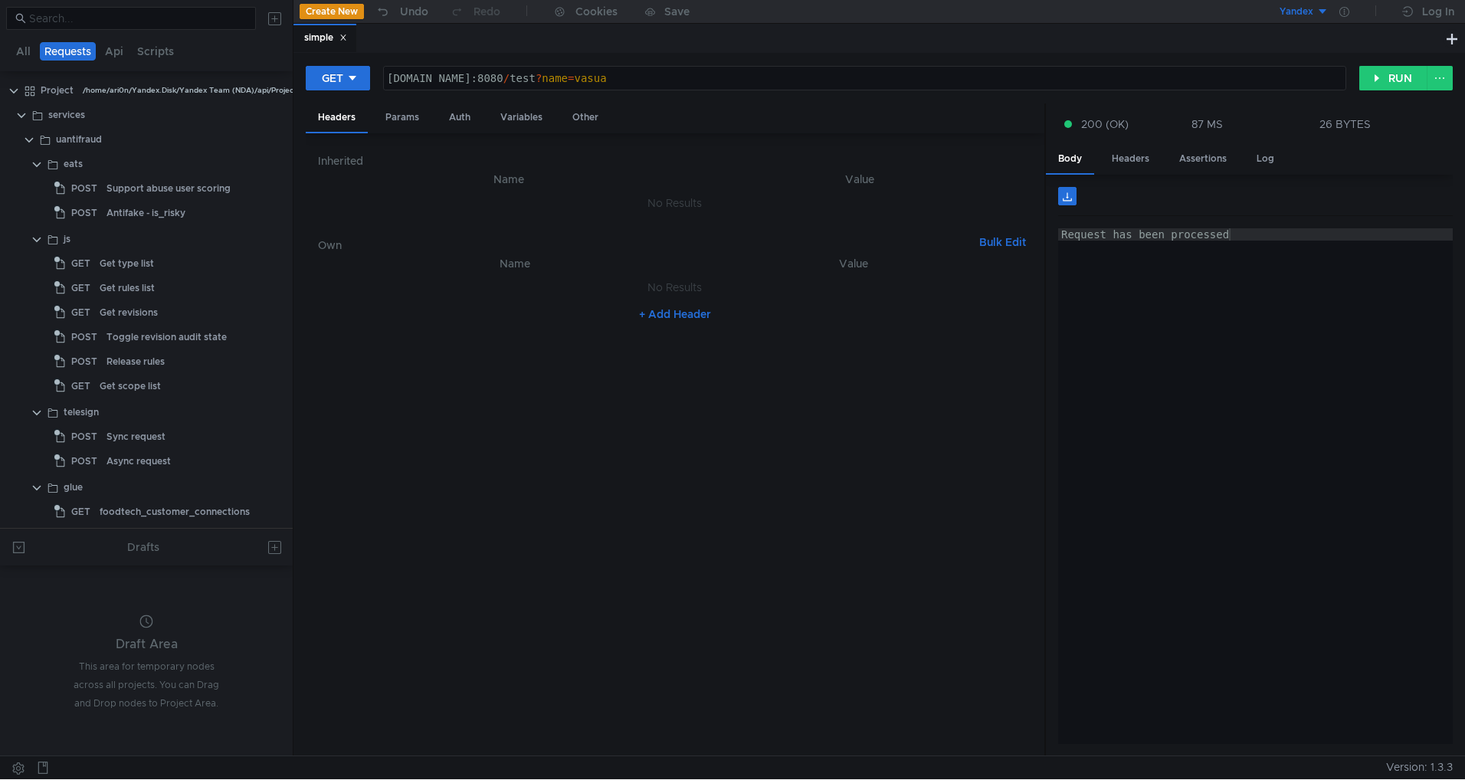
scroll to position [0, 21]
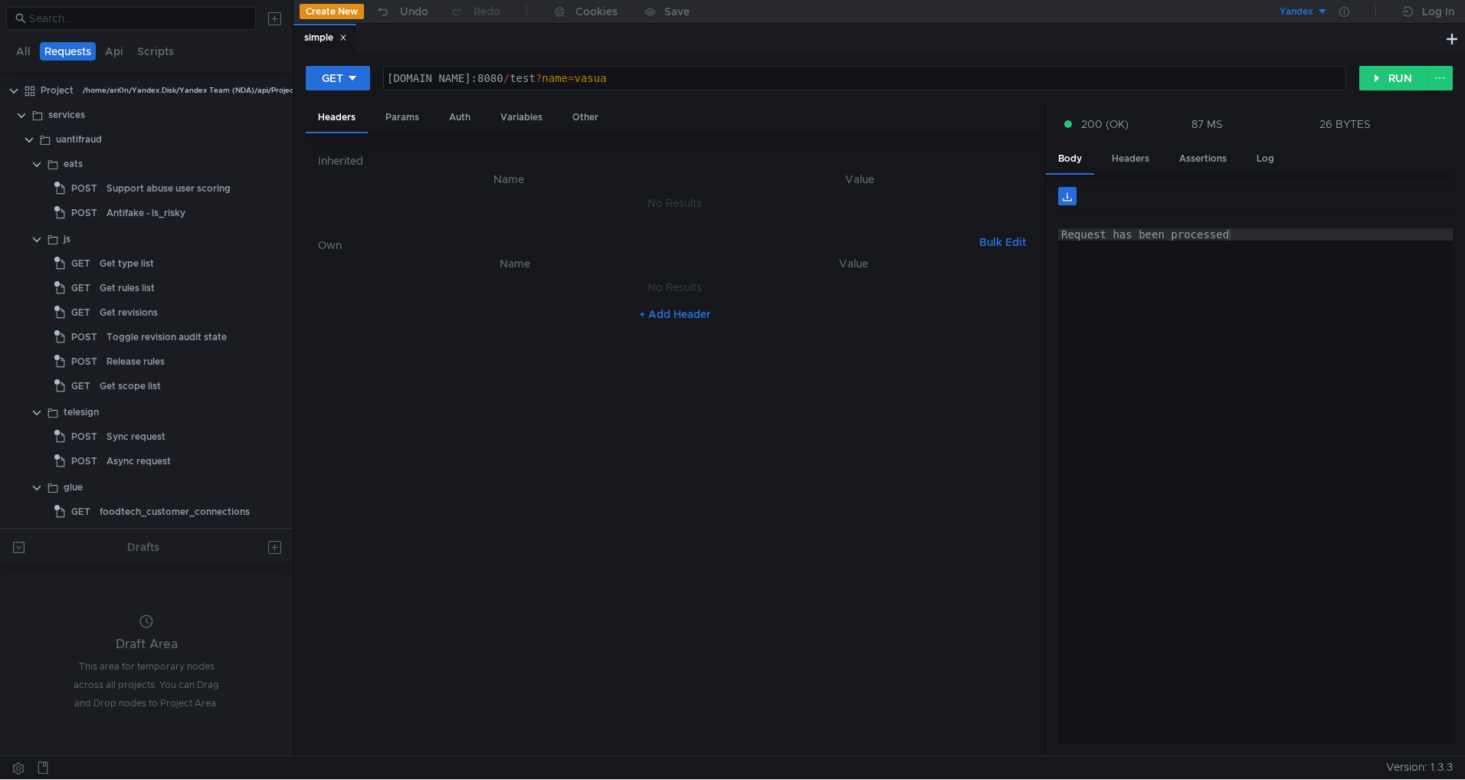
scroll to position [0, 21]
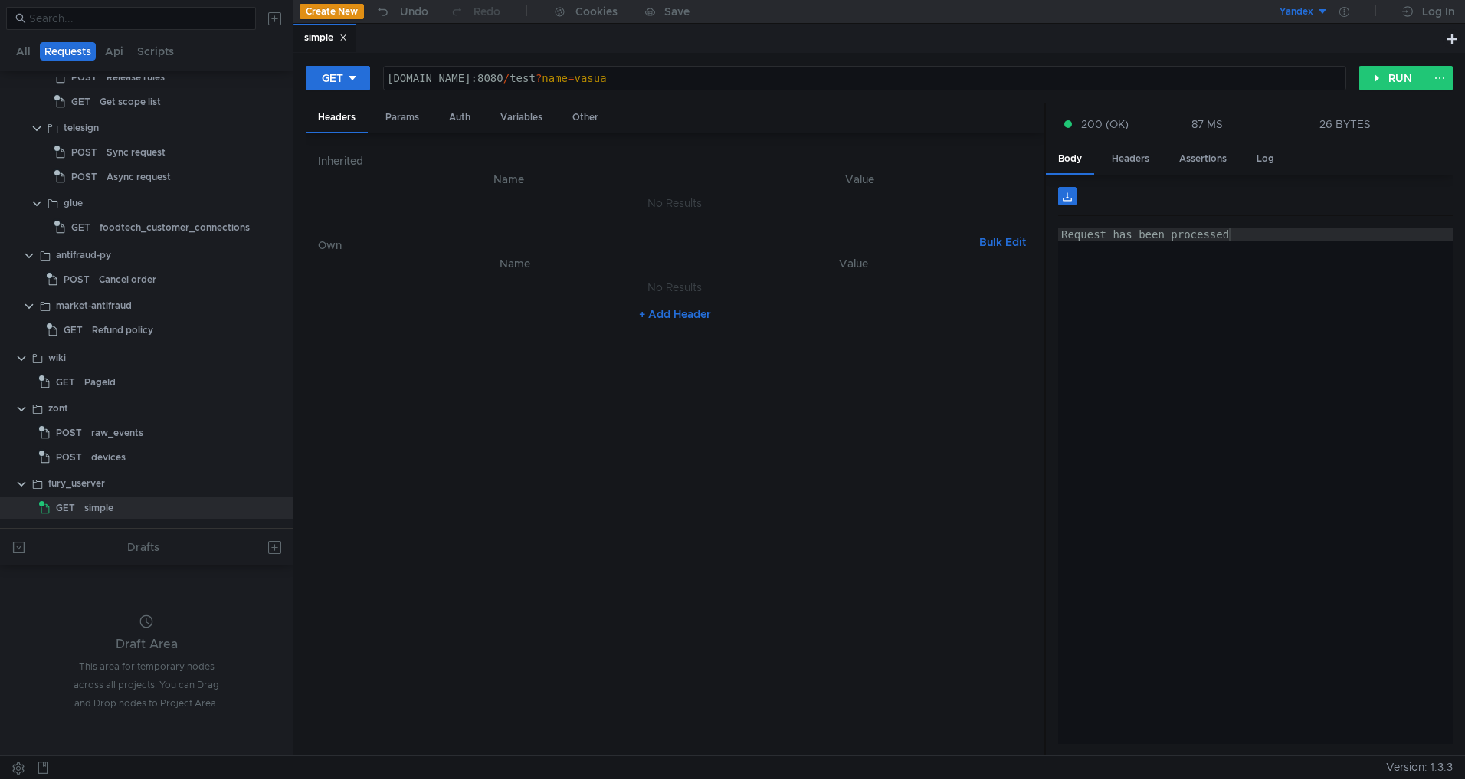
scroll to position [0, 21]
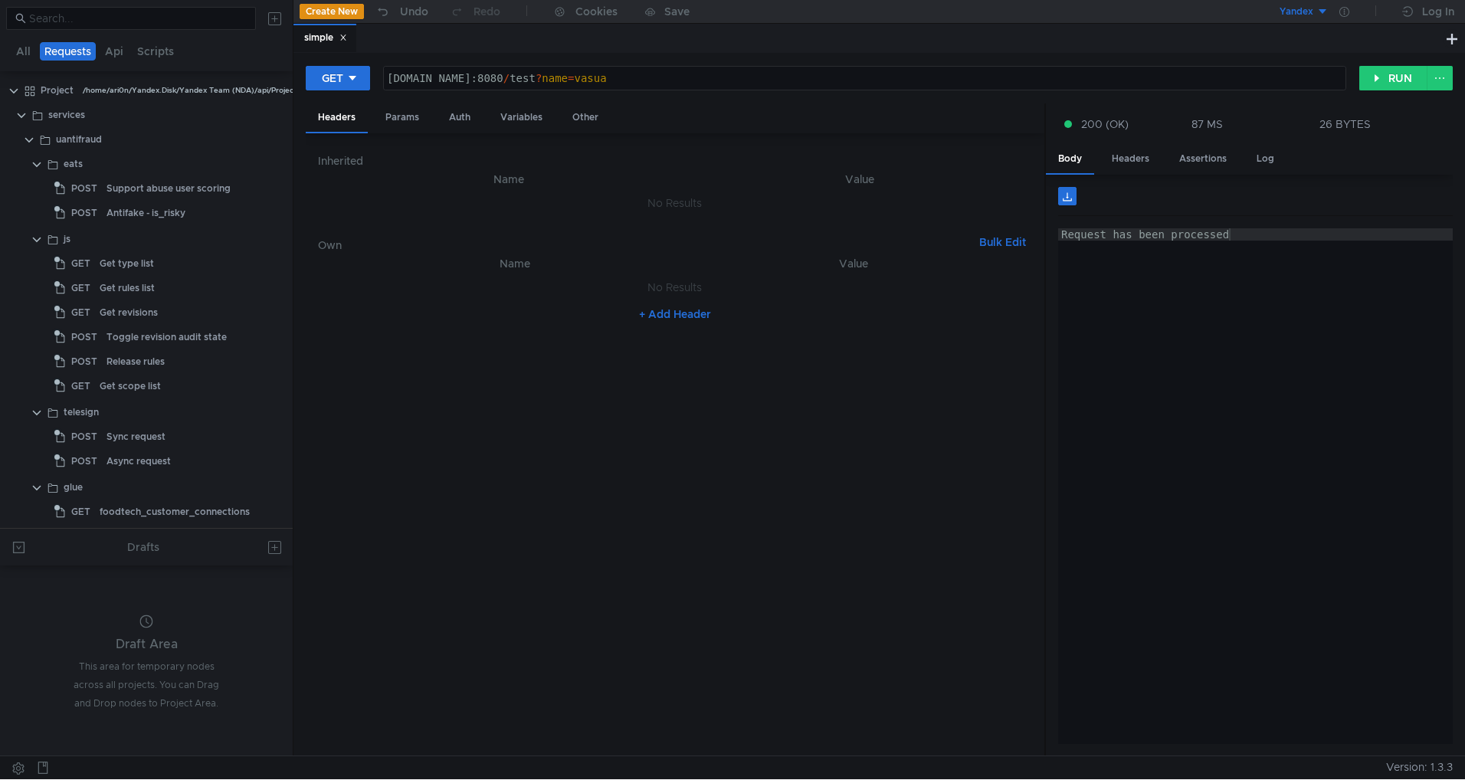
scroll to position [0, 21]
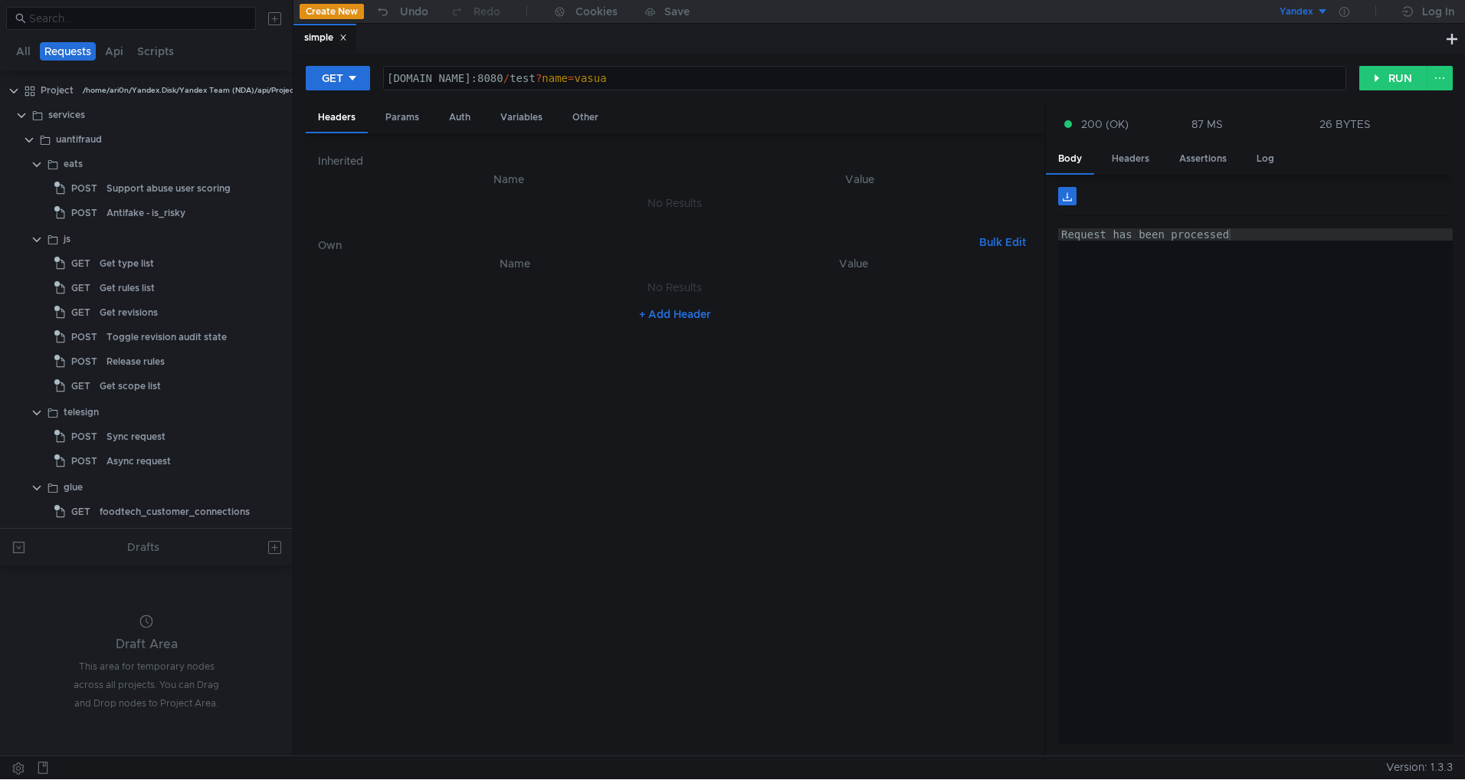
scroll to position [0, 21]
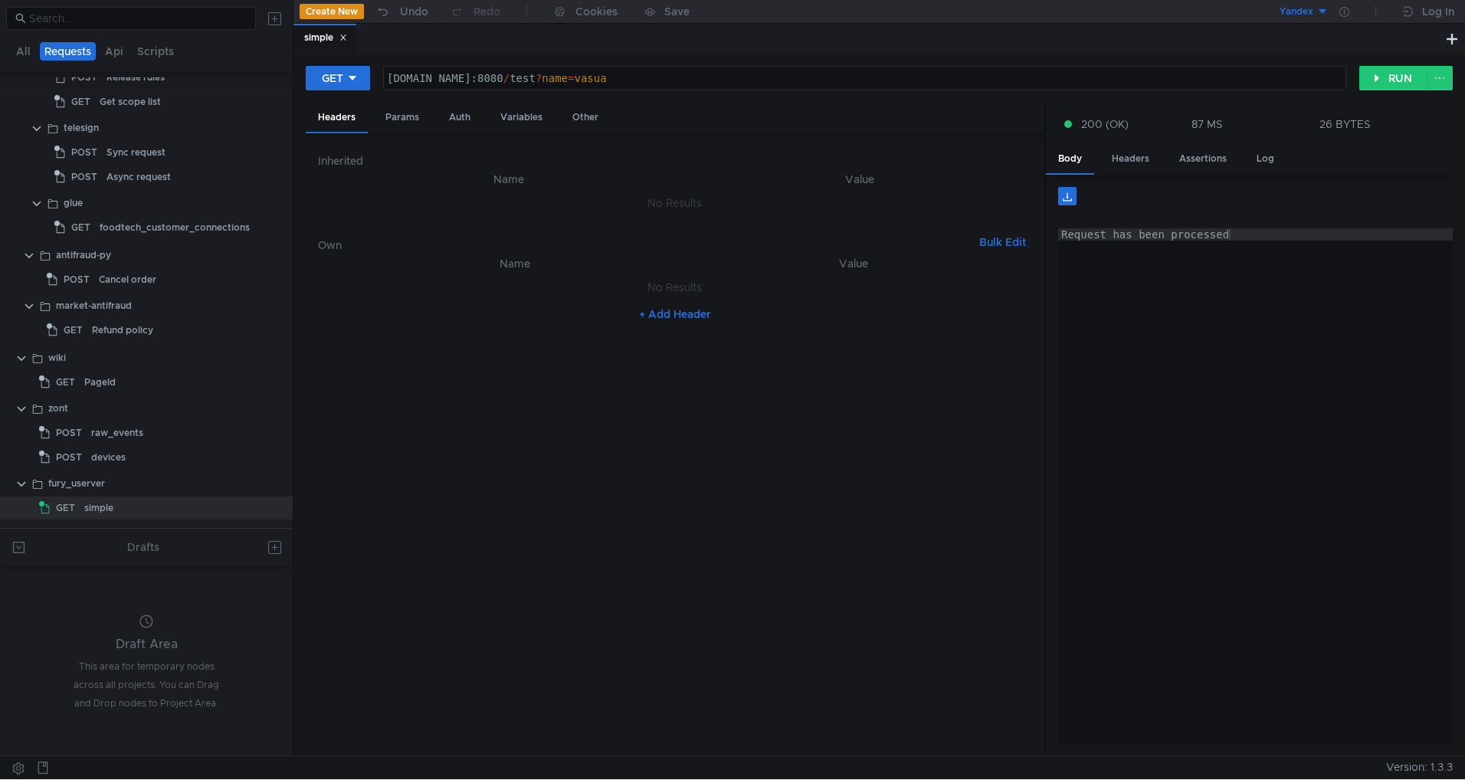
scroll to position [0, 21]
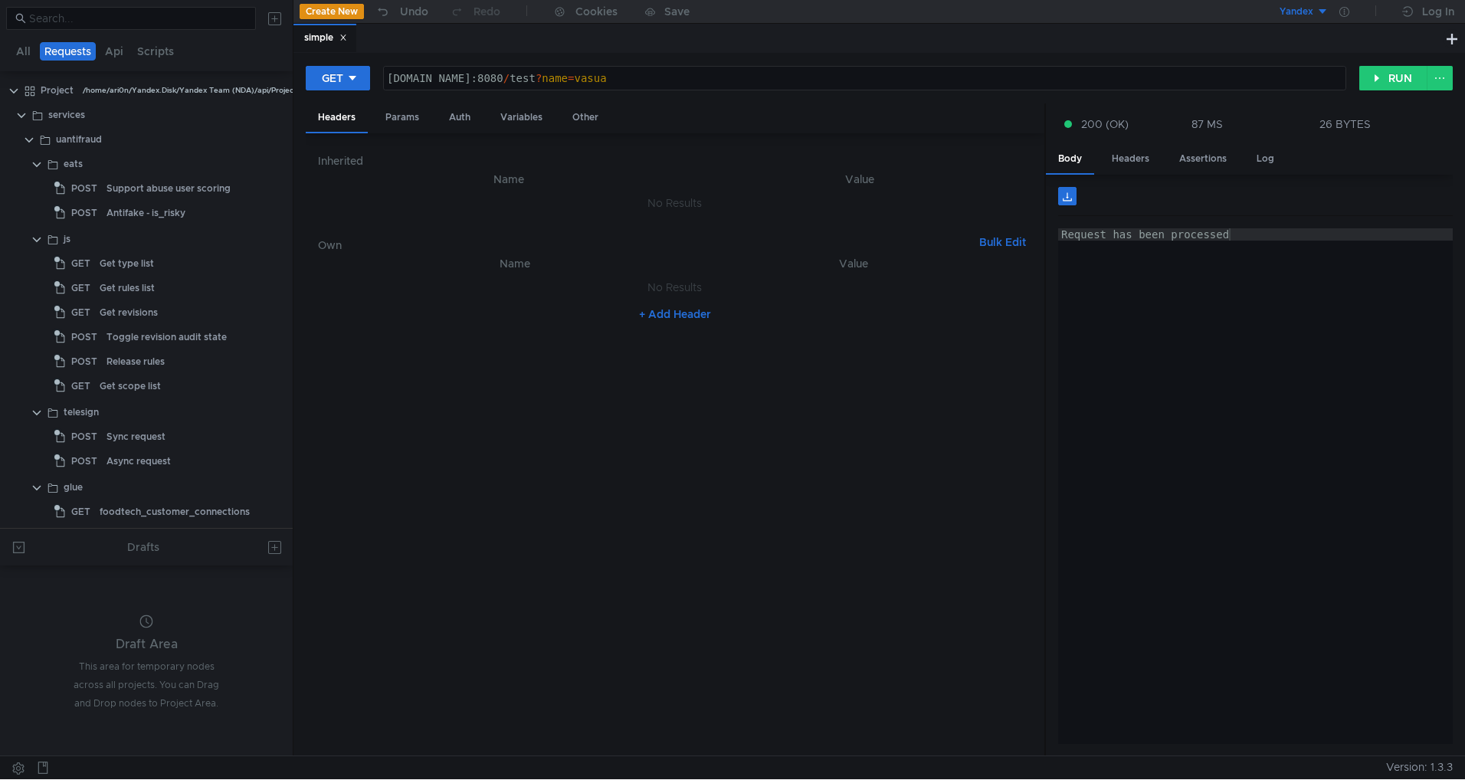
scroll to position [0, 21]
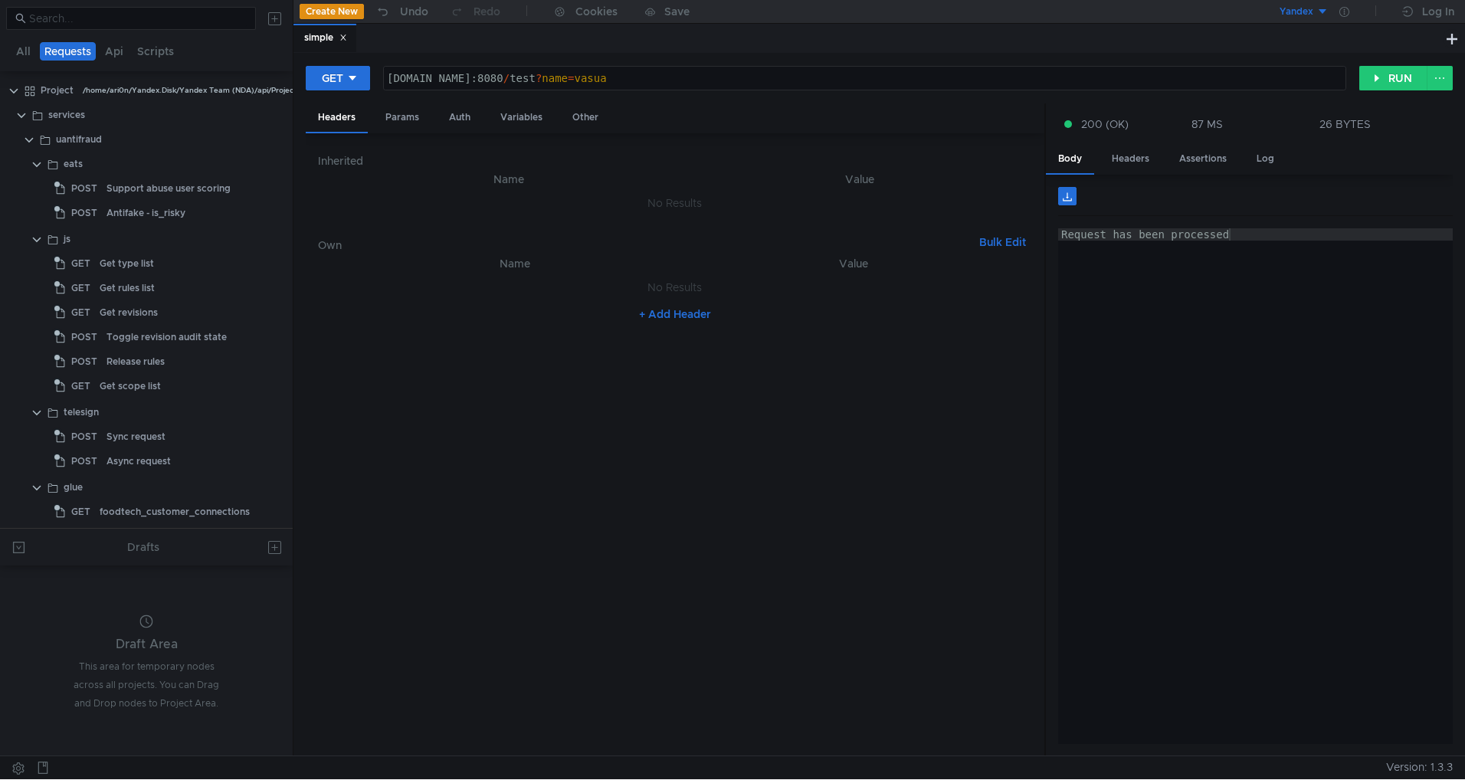
scroll to position [0, 21]
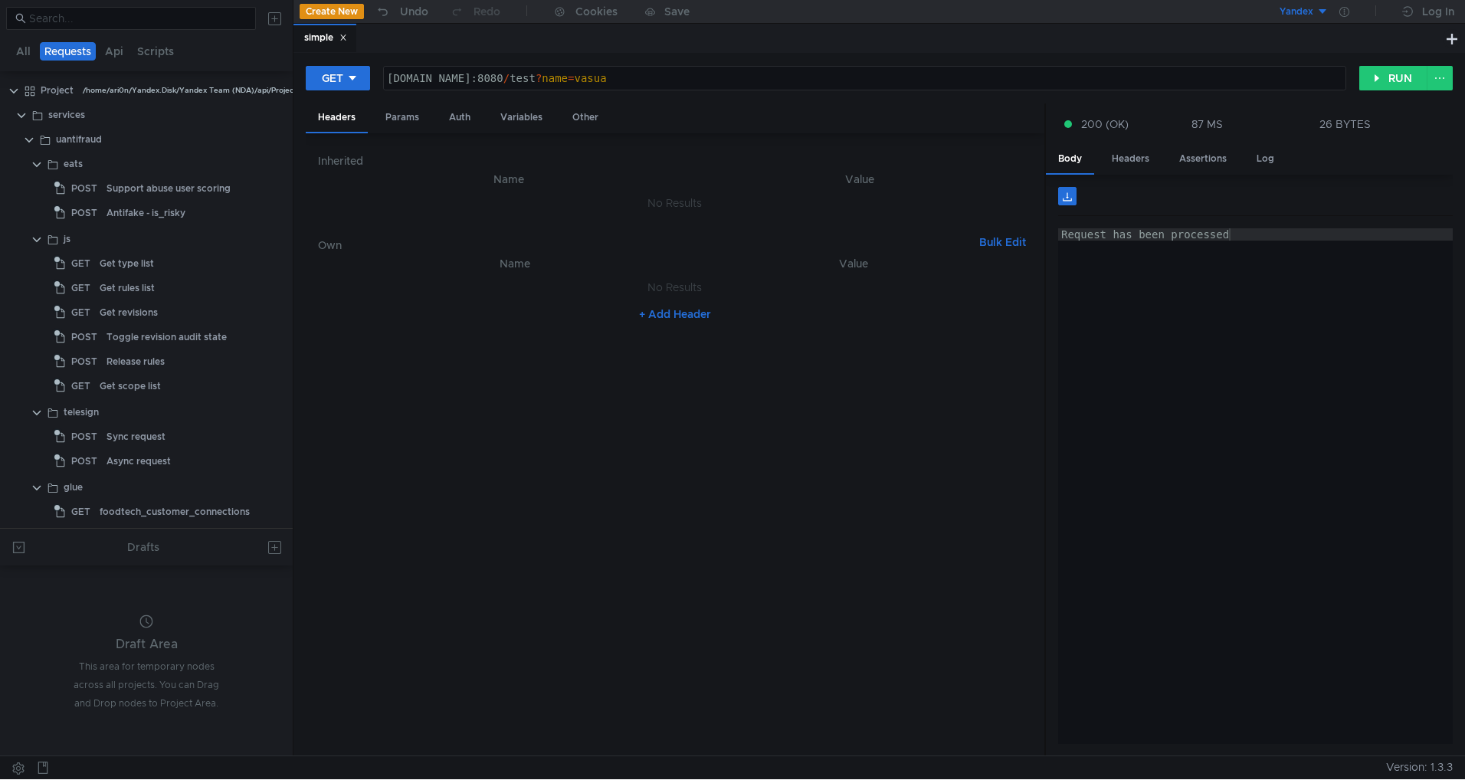
scroll to position [0, 21]
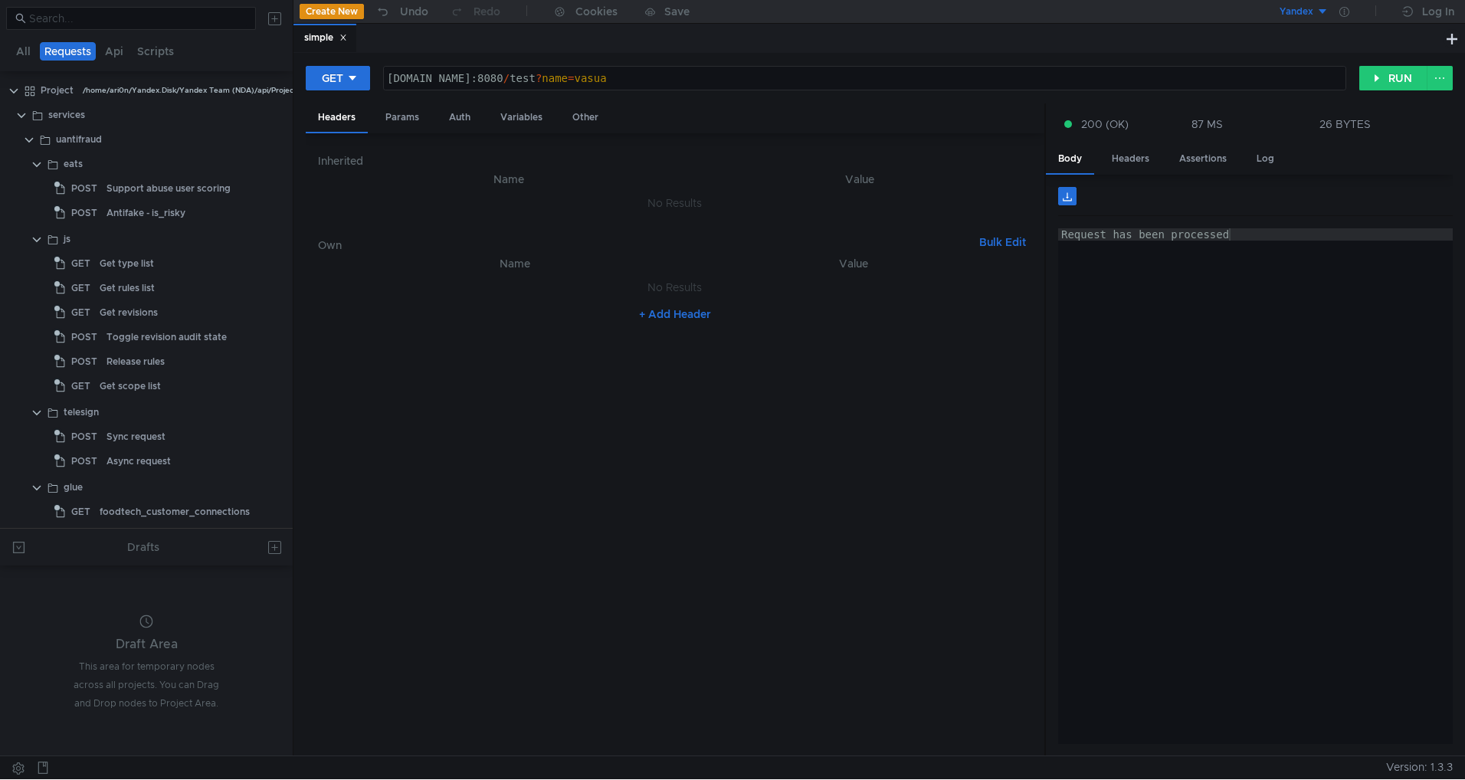
scroll to position [0, 21]
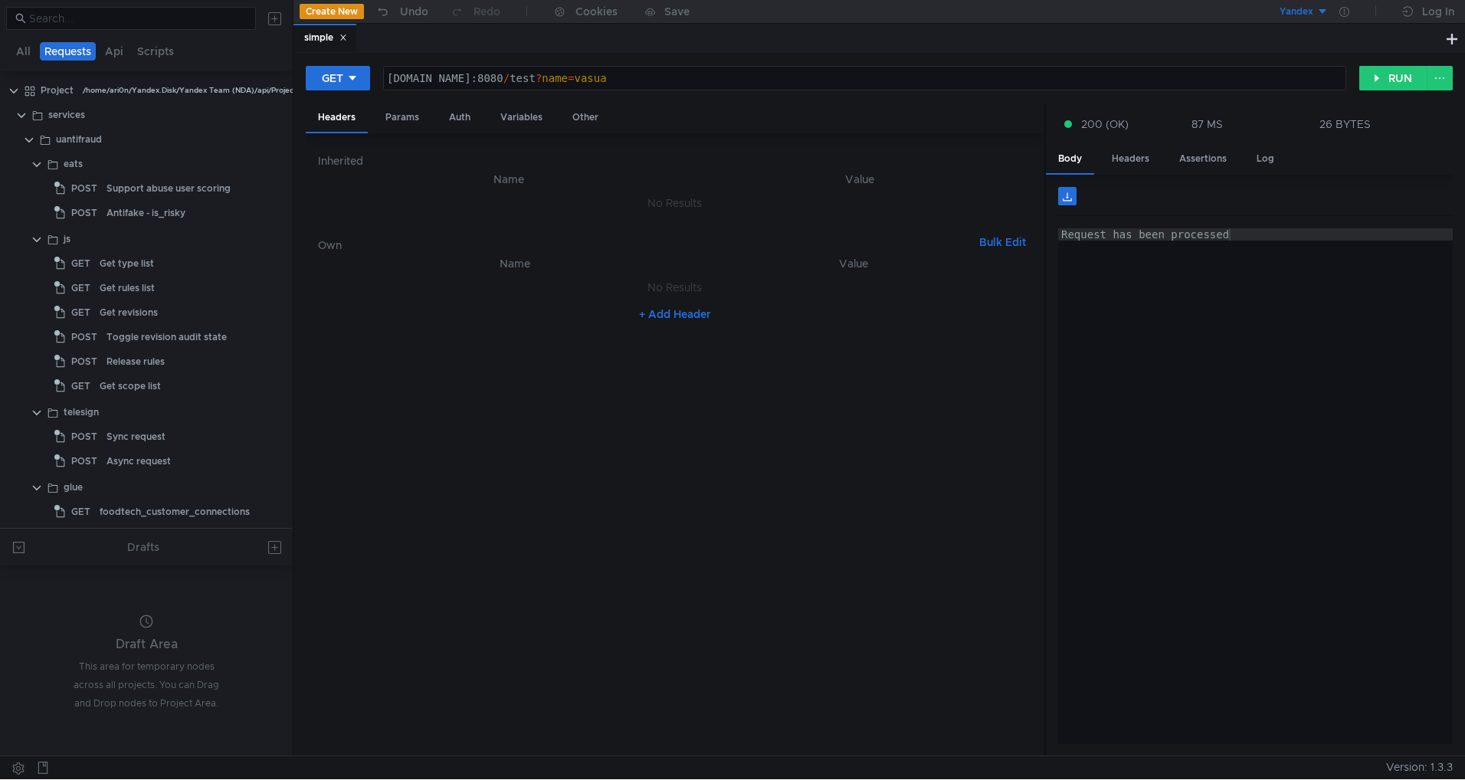
scroll to position [0, 21]
